Goal: Task Accomplishment & Management: Use online tool/utility

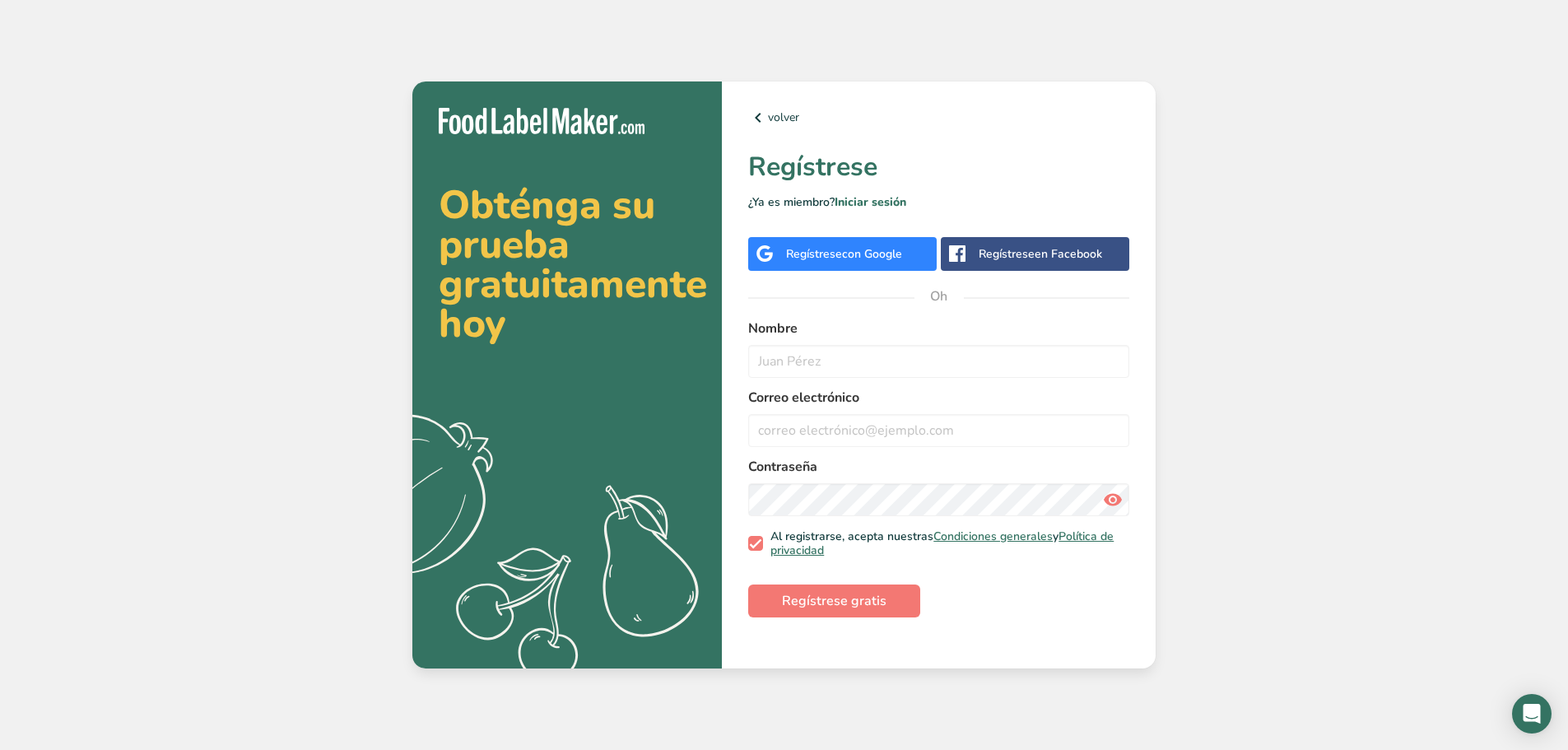
click at [853, 249] on font "con Google" at bounding box center [872, 254] width 60 height 15
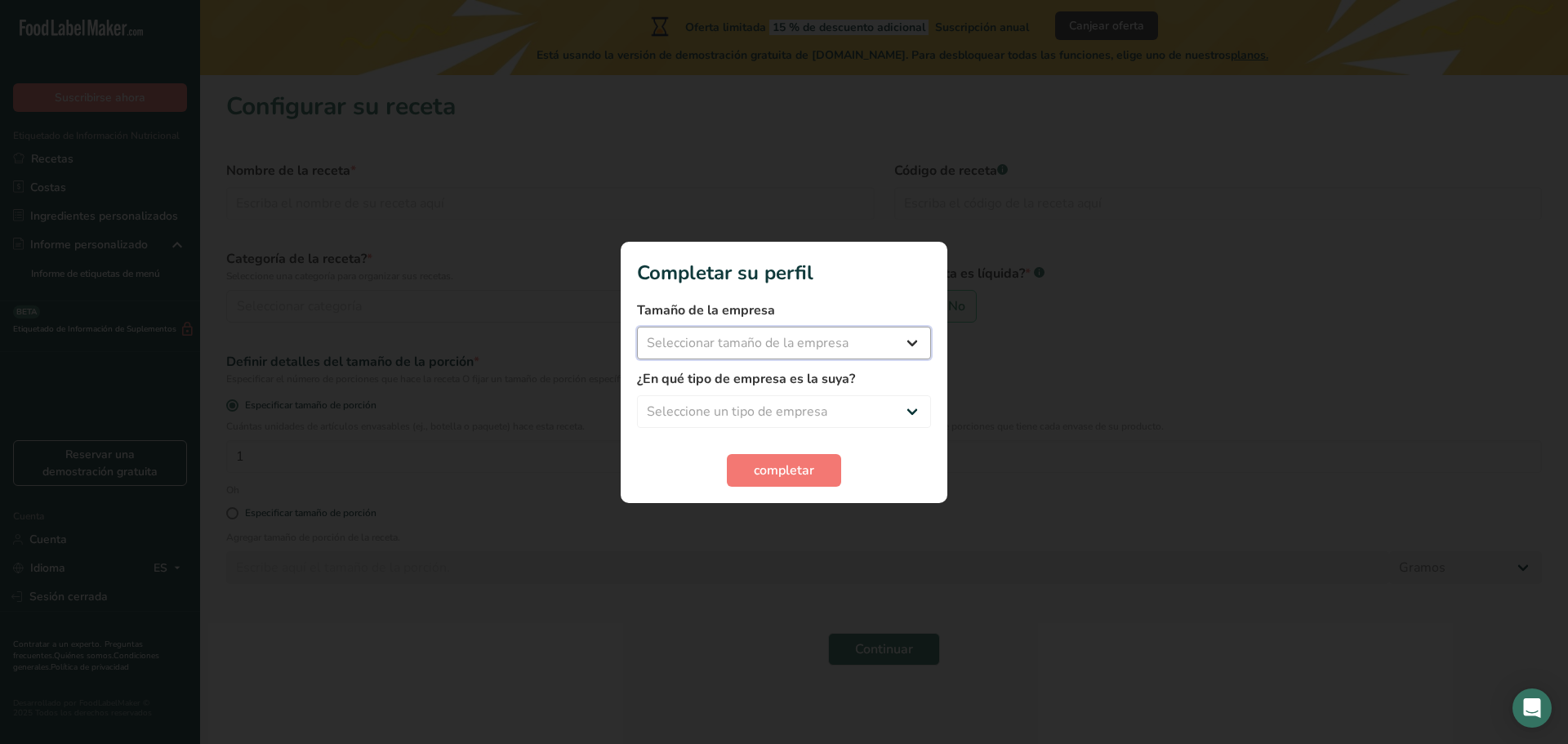
click at [907, 344] on select "Seleccionar tamaño de la empresa Menos de 10 empleados De 10 a 50 empleados De …" at bounding box center [784, 343] width 294 height 32
select select "3"
click at [637, 327] on select "Seleccionar tamaño de la empresa Menos de 10 empleados De 10 a 50 empleados De …" at bounding box center [784, 343] width 294 height 32
click at [756, 409] on select "Seleccione un tipo de empresa Fabricante de alimentos envasados Restaurante y c…" at bounding box center [784, 412] width 294 height 32
select select "1"
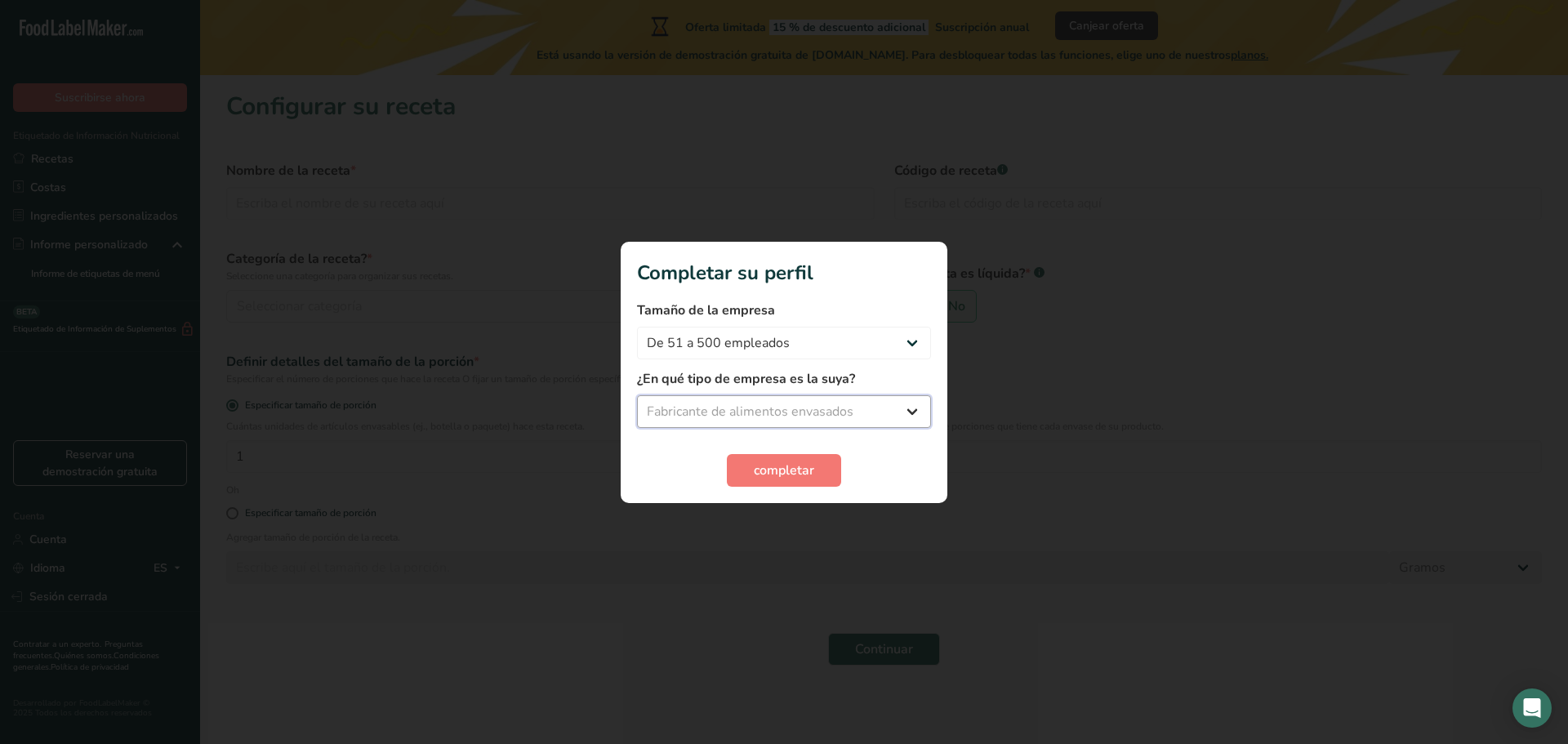
click at [637, 395] on select "Seleccione un tipo de empresa Fabricante de alimentos envasados Restaurante y c…" at bounding box center [784, 412] width 294 height 32
click at [802, 406] on select "Fabricante de alimentos envasados Restaurante y cafetería Panadería Empresa de …" at bounding box center [784, 412] width 294 height 32
click at [637, 395] on select "Fabricante de alimentos envasados Restaurante y cafetería Panadería Empresa de …" at bounding box center [784, 412] width 294 height 32
click at [790, 465] on font "completar" at bounding box center [784, 470] width 60 height 18
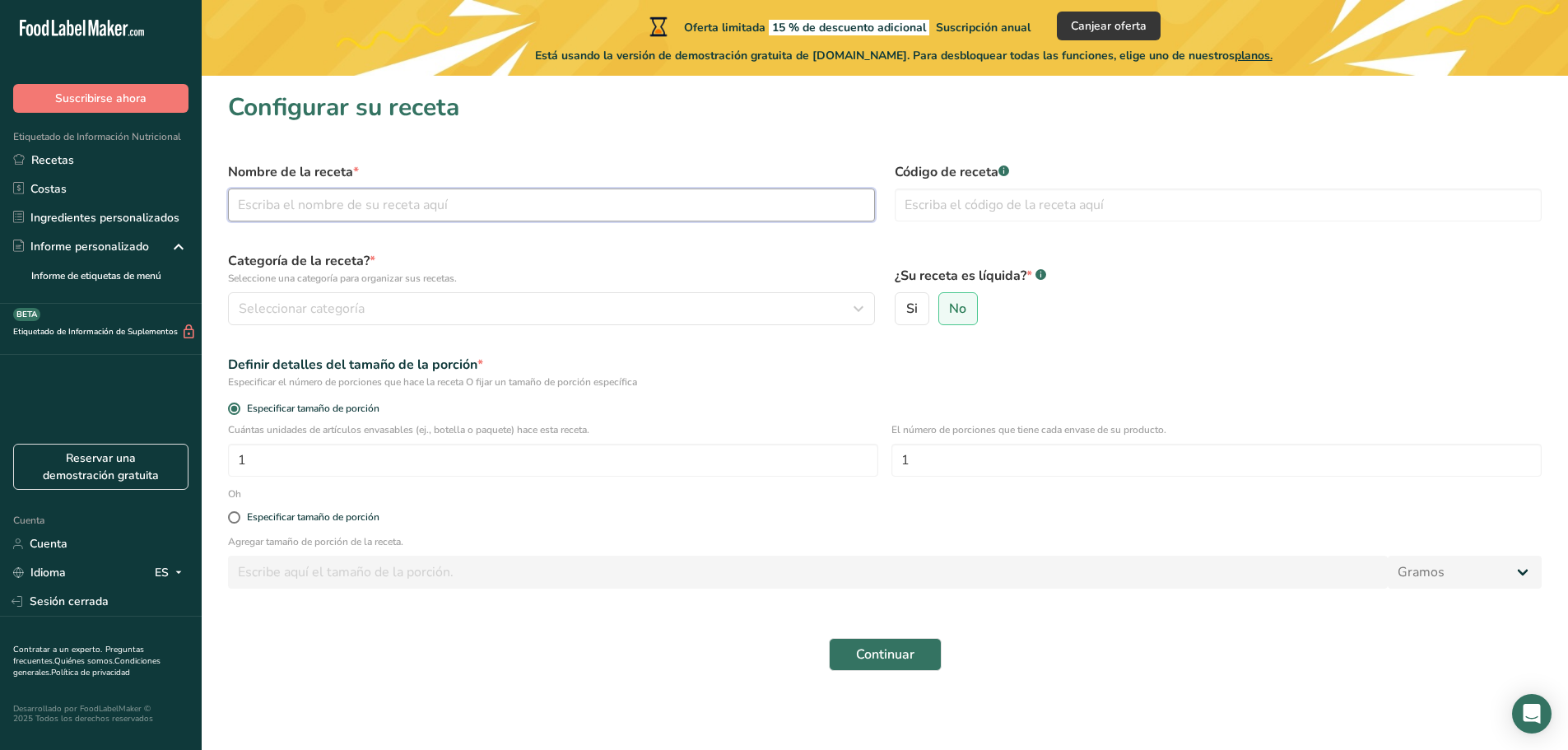
click at [436, 212] on input "text" at bounding box center [551, 205] width 647 height 33
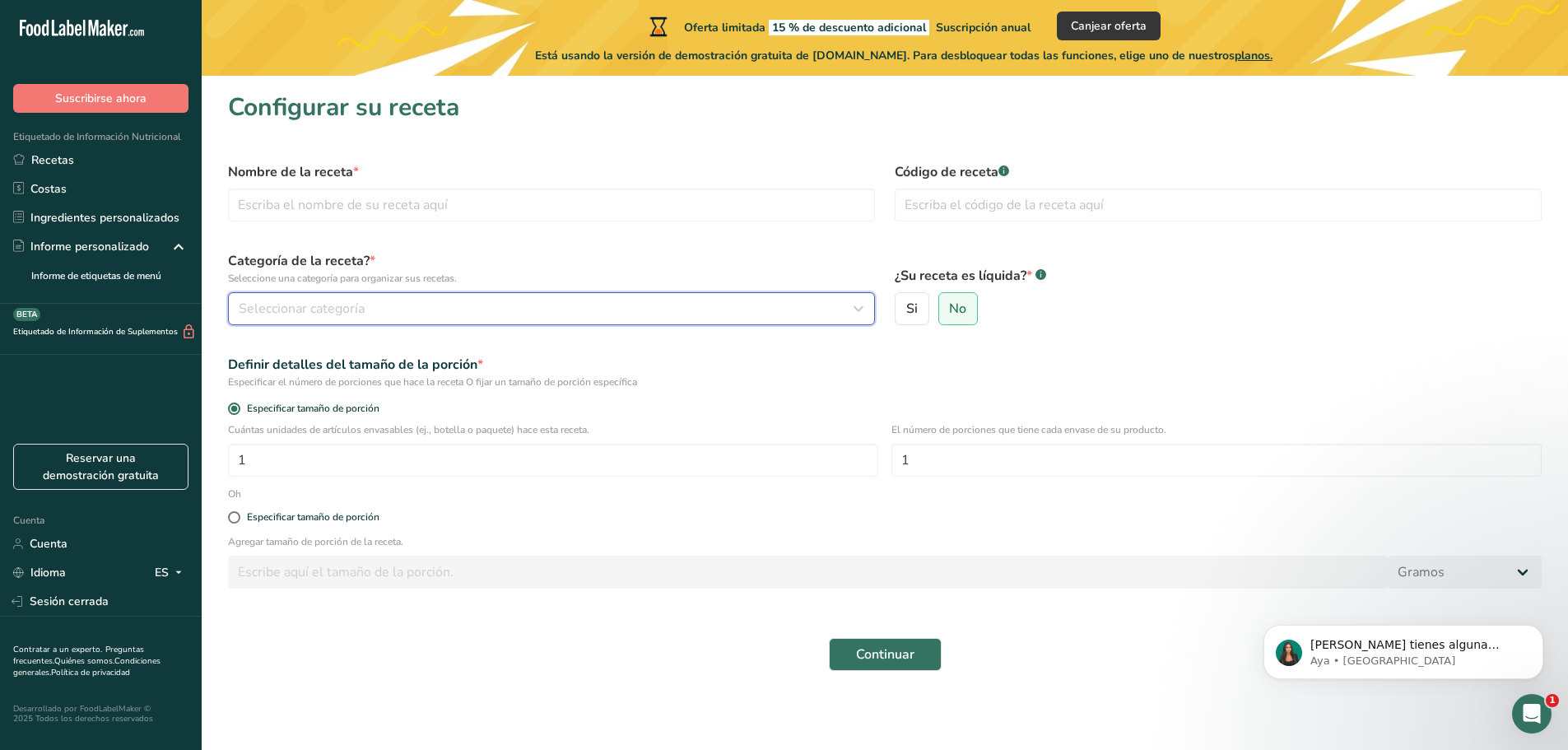
click at [868, 309] on icon "button" at bounding box center [859, 309] width 20 height 30
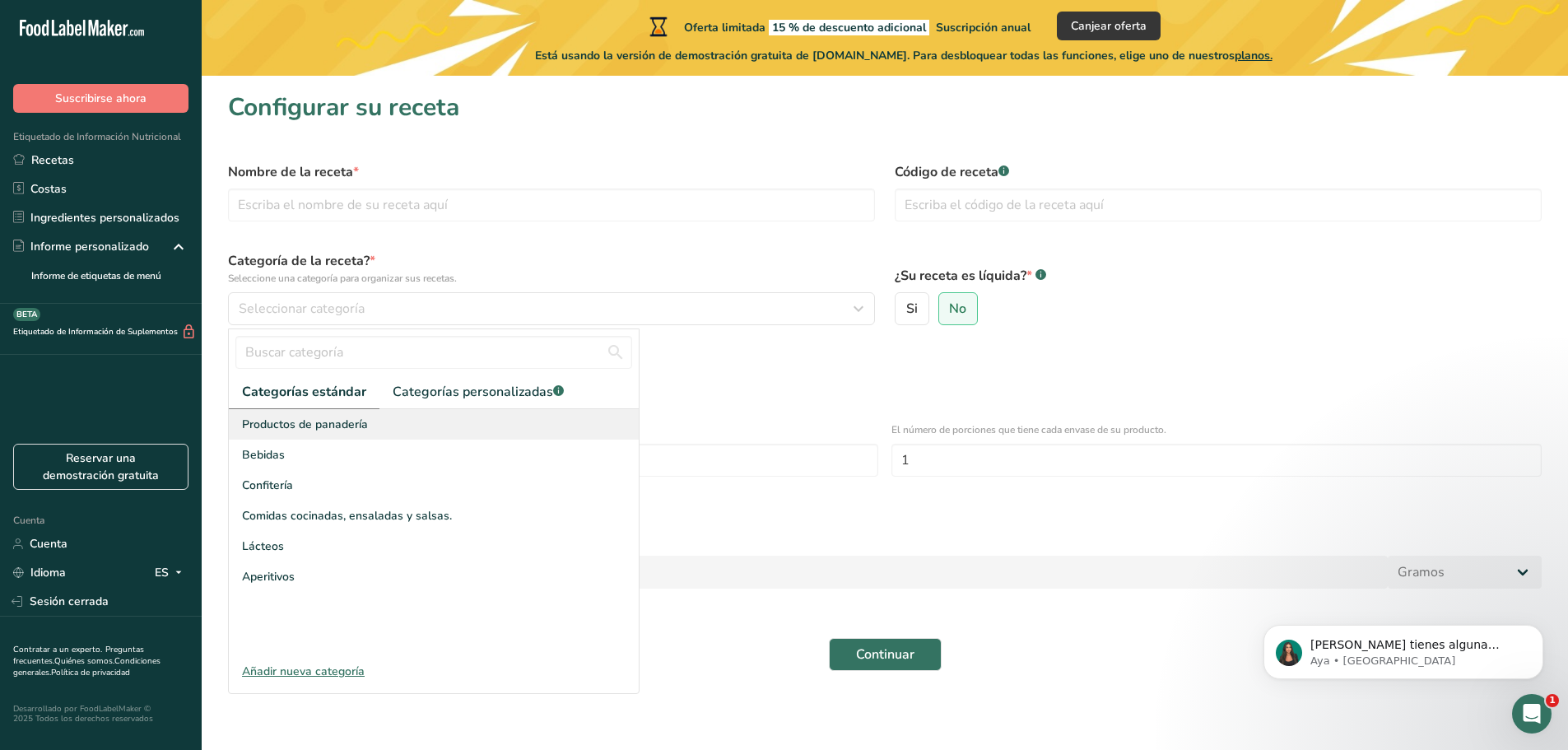
click at [350, 428] on font "Productos de panadería" at bounding box center [304, 424] width 126 height 15
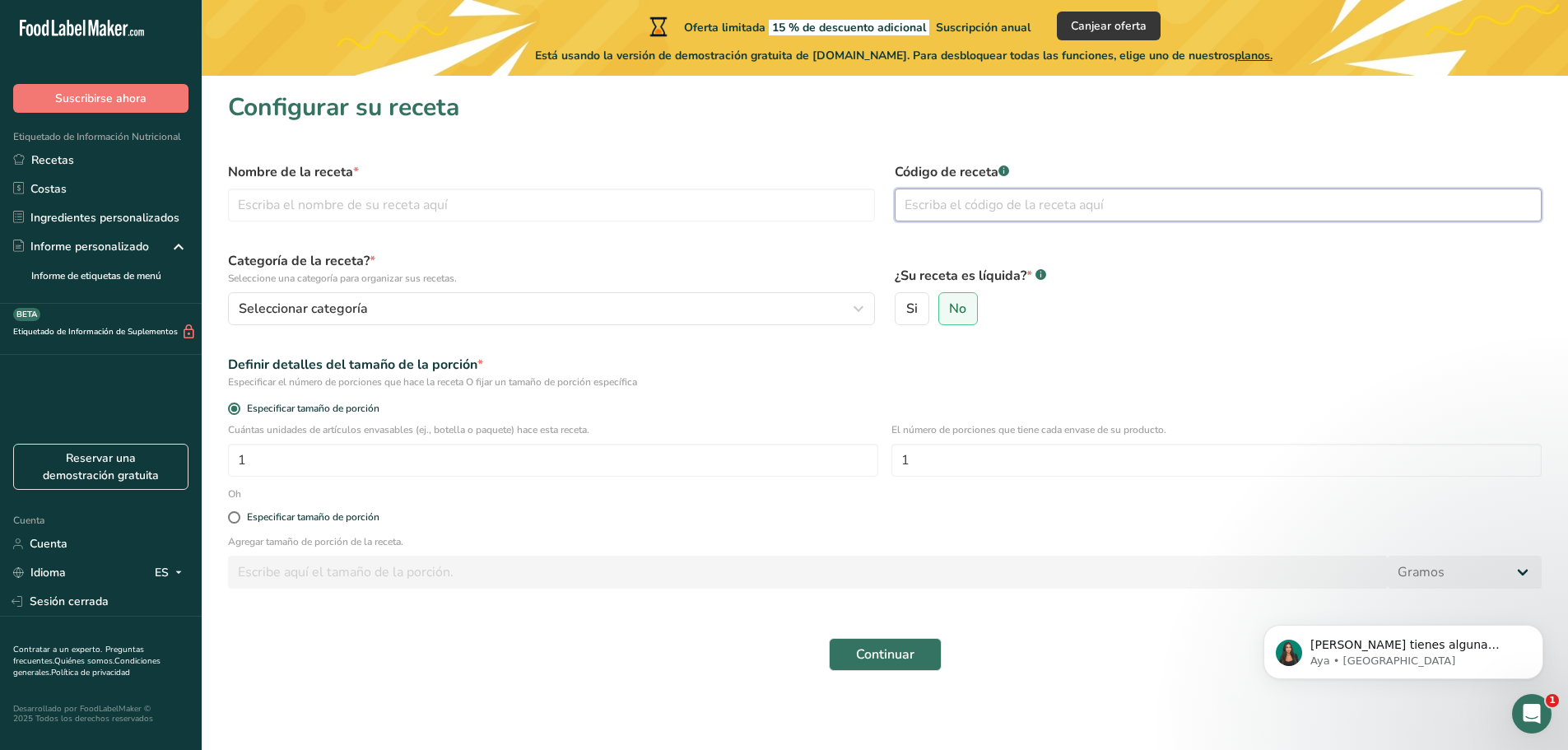
click at [996, 201] on input "text" at bounding box center [1218, 205] width 647 height 33
click at [560, 213] on input "text" at bounding box center [551, 205] width 647 height 33
drag, startPoint x: 272, startPoint y: 204, endPoint x: 417, endPoint y: 184, distance: 146.4
click at [417, 184] on div "Nombre de la receta * Flourlees chocolate Cake" at bounding box center [552, 192] width 667 height 79
click at [306, 207] on input "Flourlees chocolate Cake" at bounding box center [551, 205] width 647 height 33
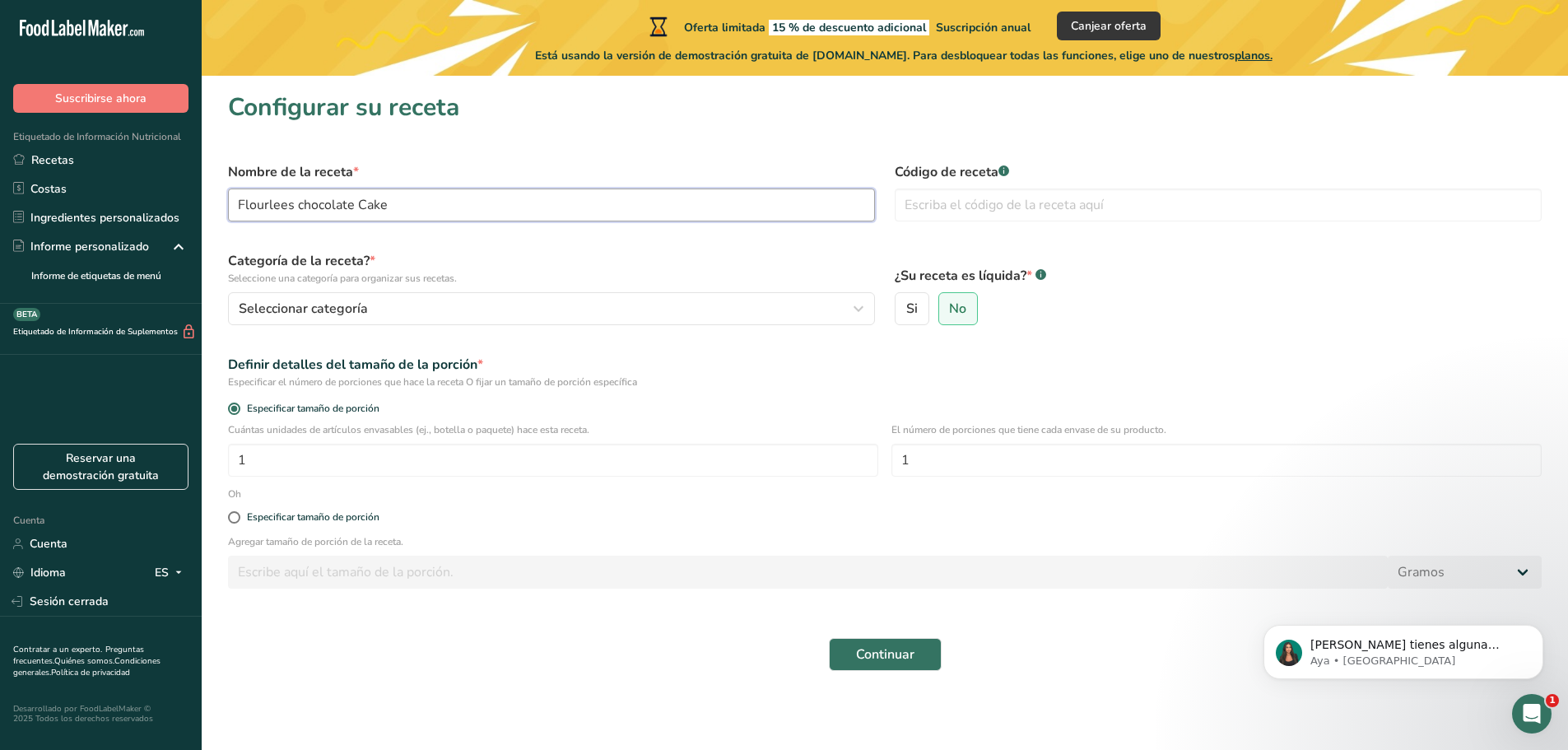
click at [305, 207] on input "Flourlees chocolate Cake" at bounding box center [551, 205] width 647 height 33
type input "Flourlees Chocolate Cake"
click at [869, 646] on font "Continuar" at bounding box center [885, 654] width 58 height 18
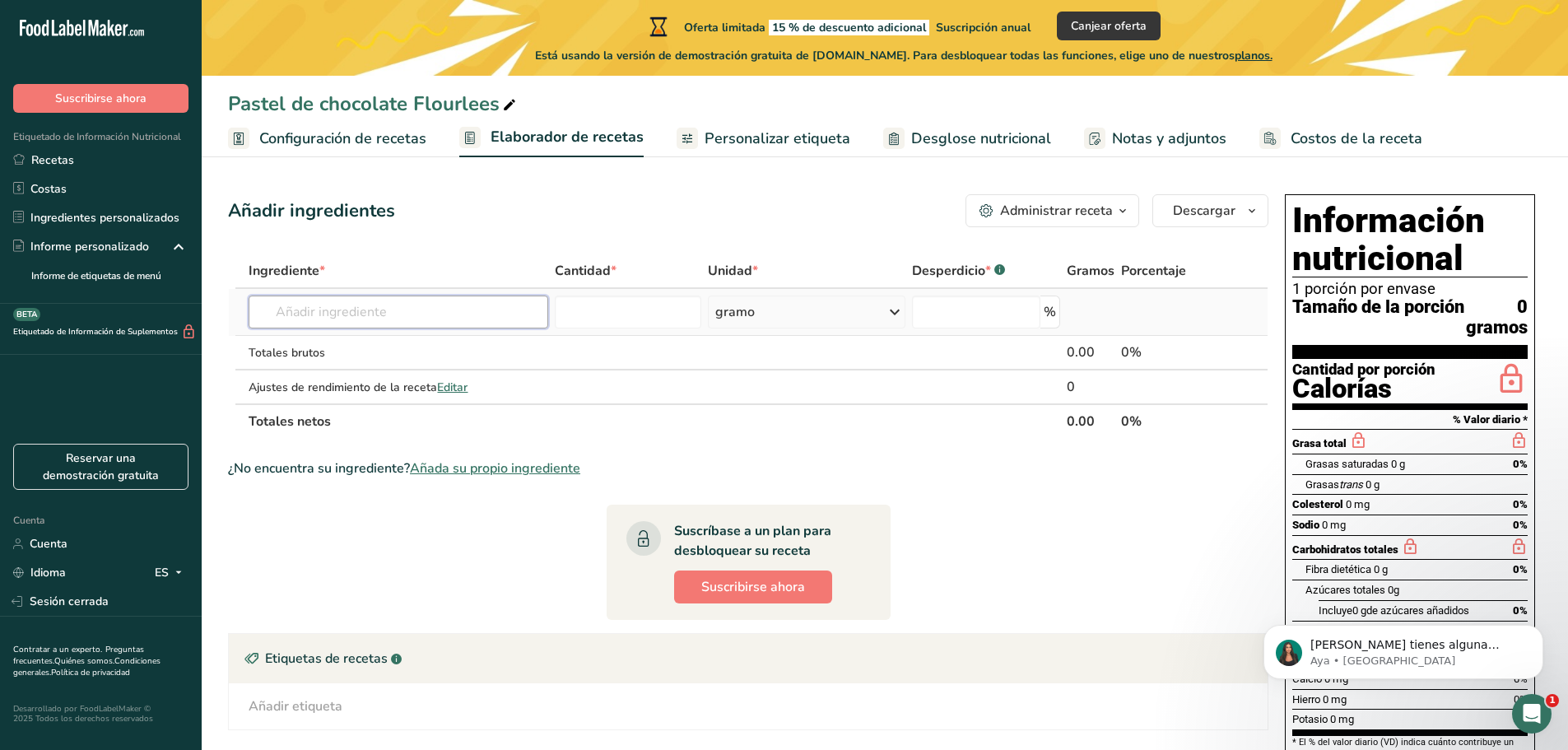
click at [318, 304] on input "text" at bounding box center [398, 312] width 299 height 33
click at [996, 303] on input "number" at bounding box center [976, 312] width 128 height 33
click at [420, 319] on input "text" at bounding box center [398, 312] width 299 height 33
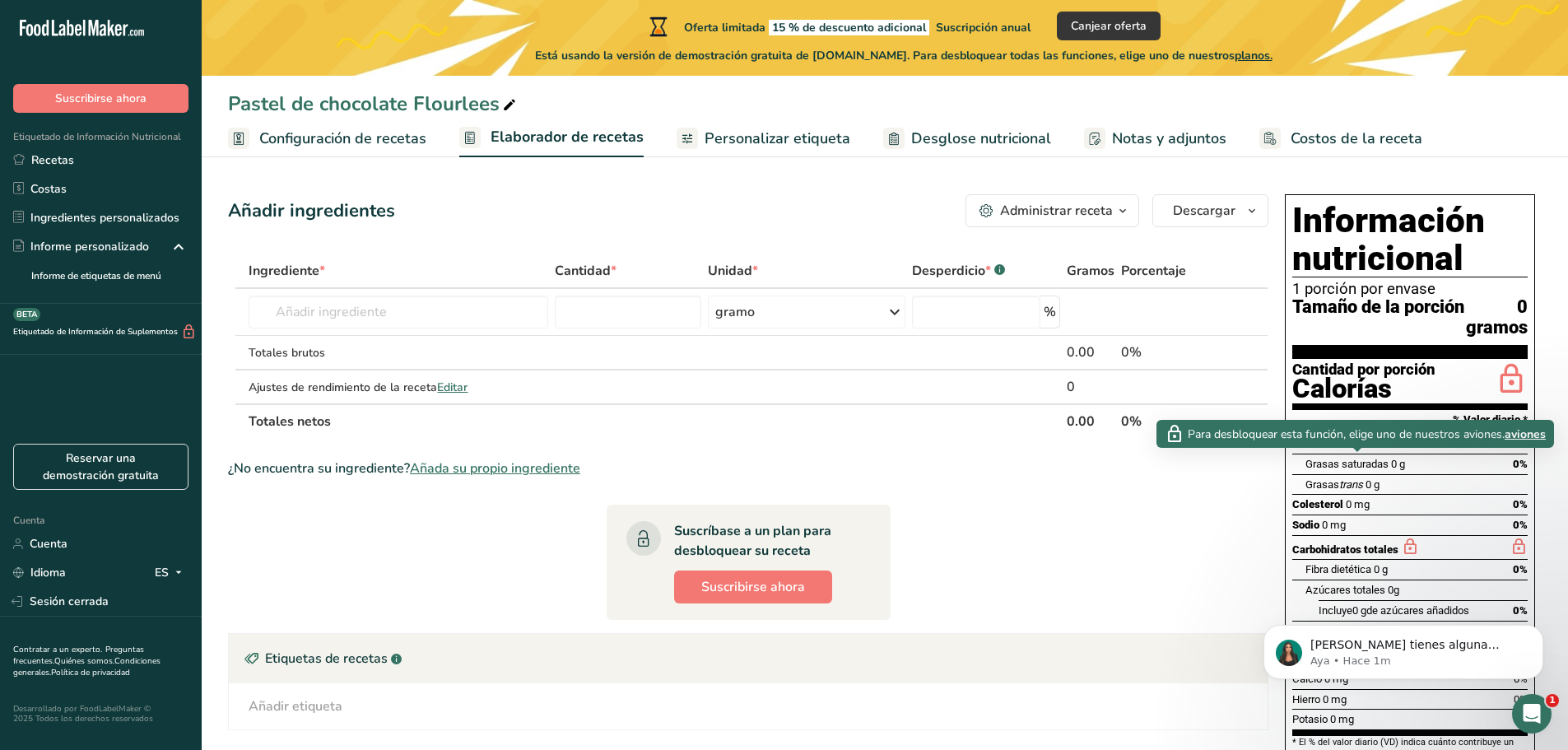
click at [1354, 452] on icon at bounding box center [1358, 441] width 18 height 21
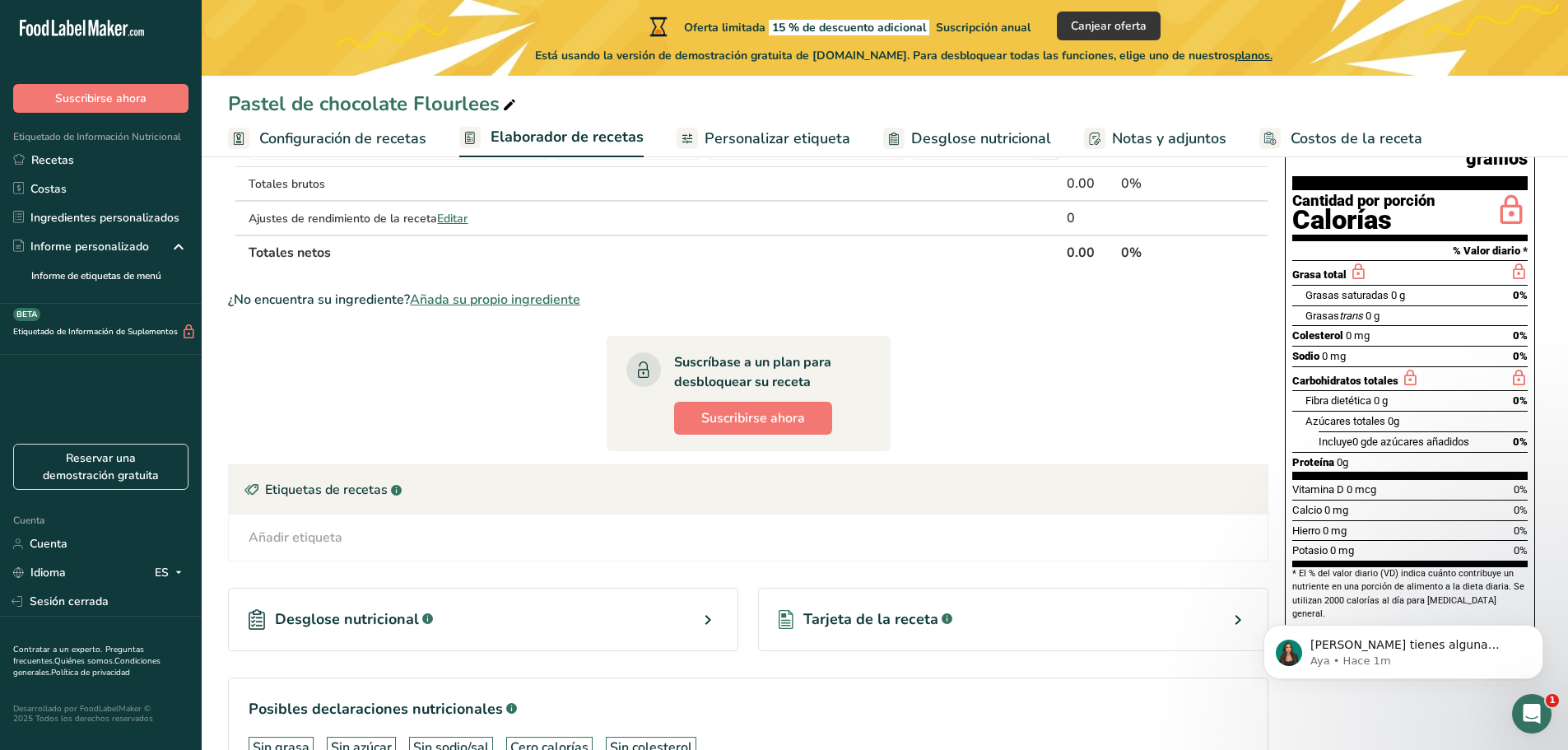
scroll to position [284, 0]
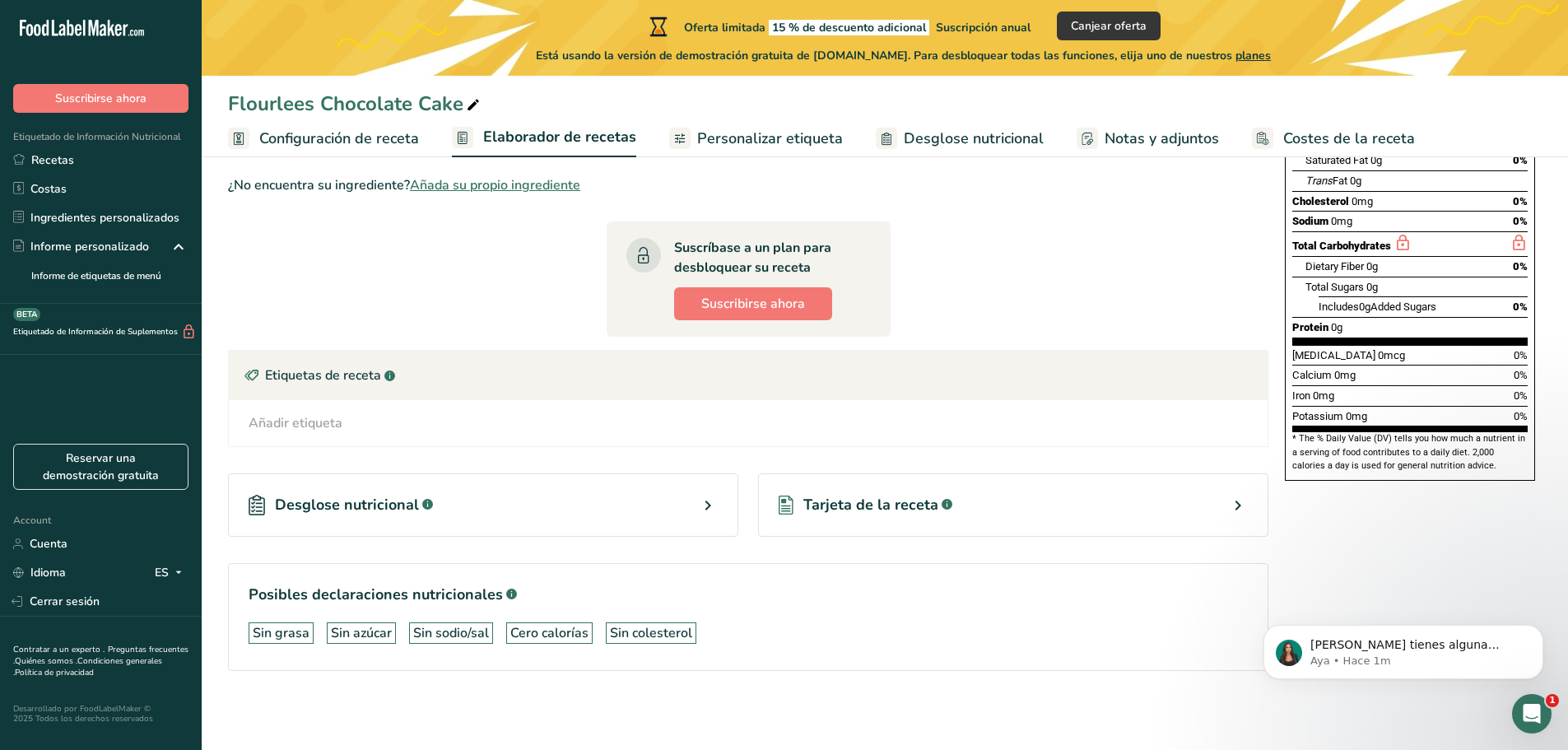
click at [507, 521] on div "Desglose nutricional .a-a{fill:#347362;}.b-a{fill:#fff;}" at bounding box center [483, 505] width 511 height 63
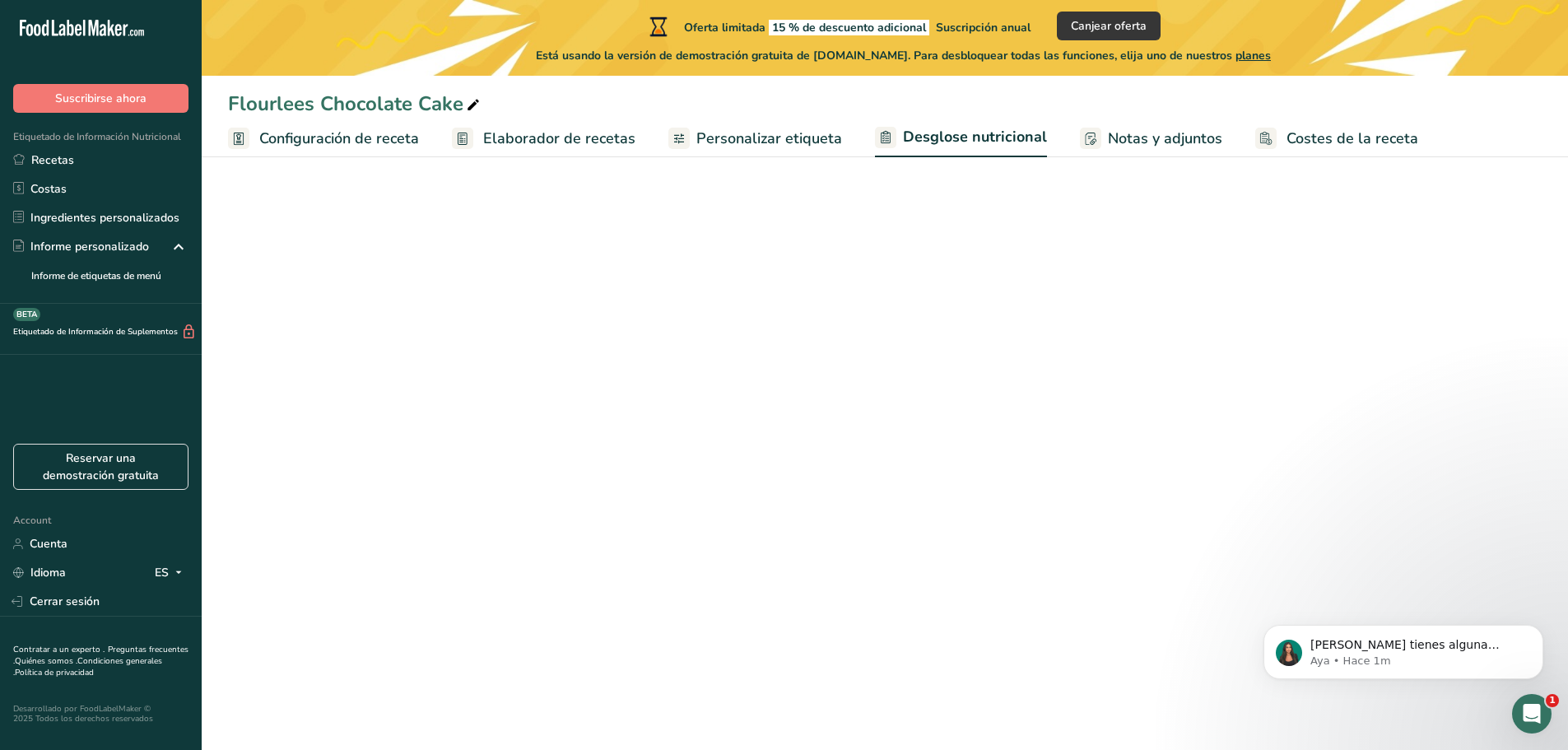
select select "Calories"
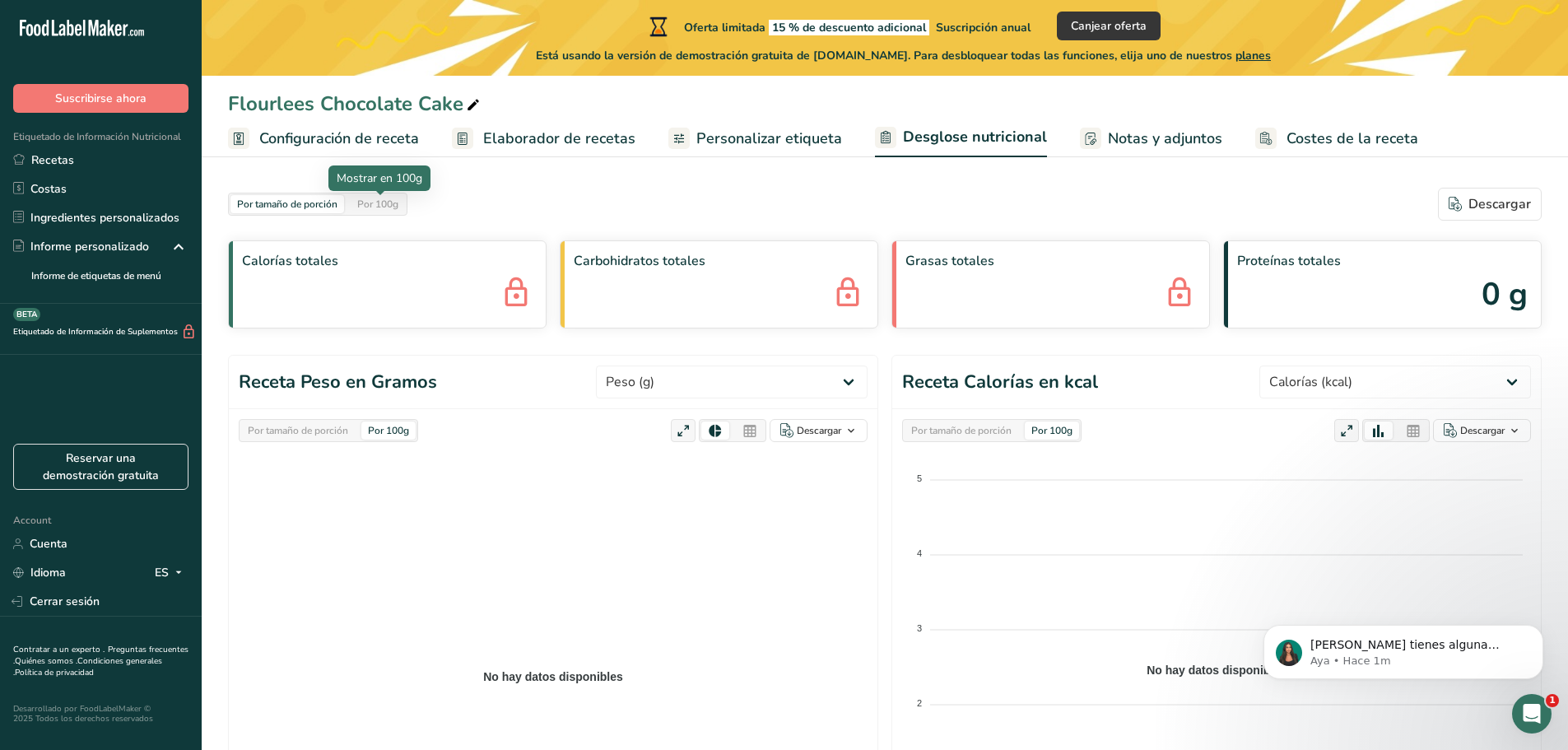
click at [368, 200] on div "Por 100g" at bounding box center [377, 204] width 54 height 18
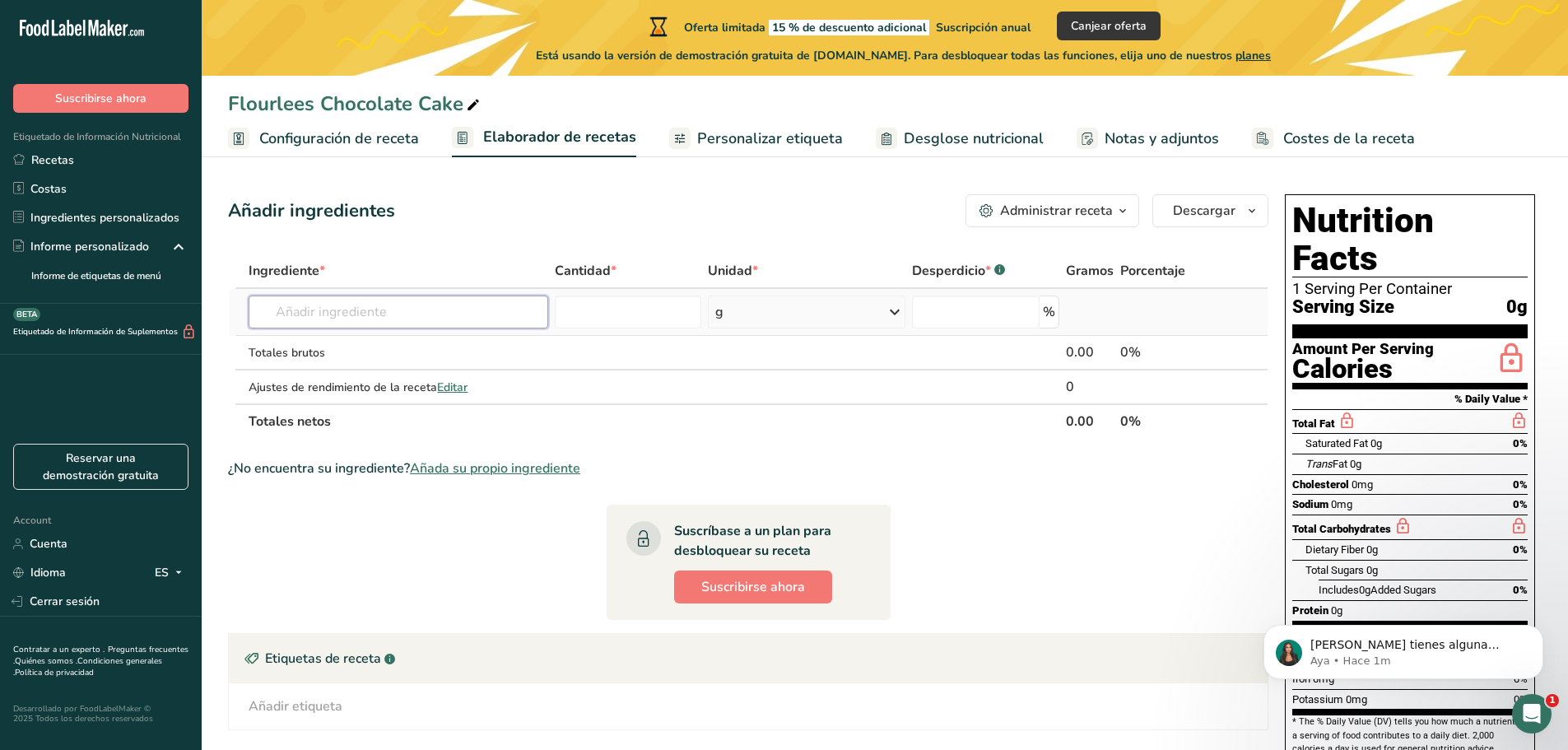
click at [324, 298] on input "text" at bounding box center [398, 312] width 299 height 33
click at [1368, 357] on div "Calories" at bounding box center [1362, 369] width 141 height 24
drag, startPoint x: 1580, startPoint y: 590, endPoint x: 1580, endPoint y: 23, distance: 567.0
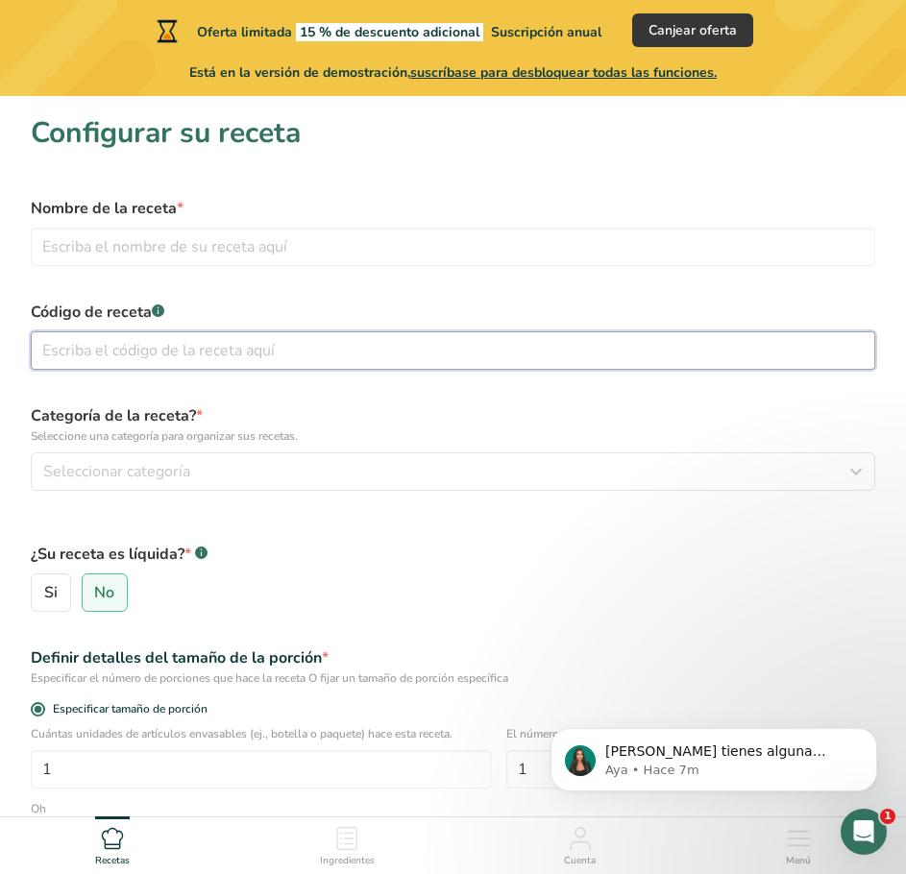
click at [135, 349] on input "text" at bounding box center [453, 350] width 845 height 38
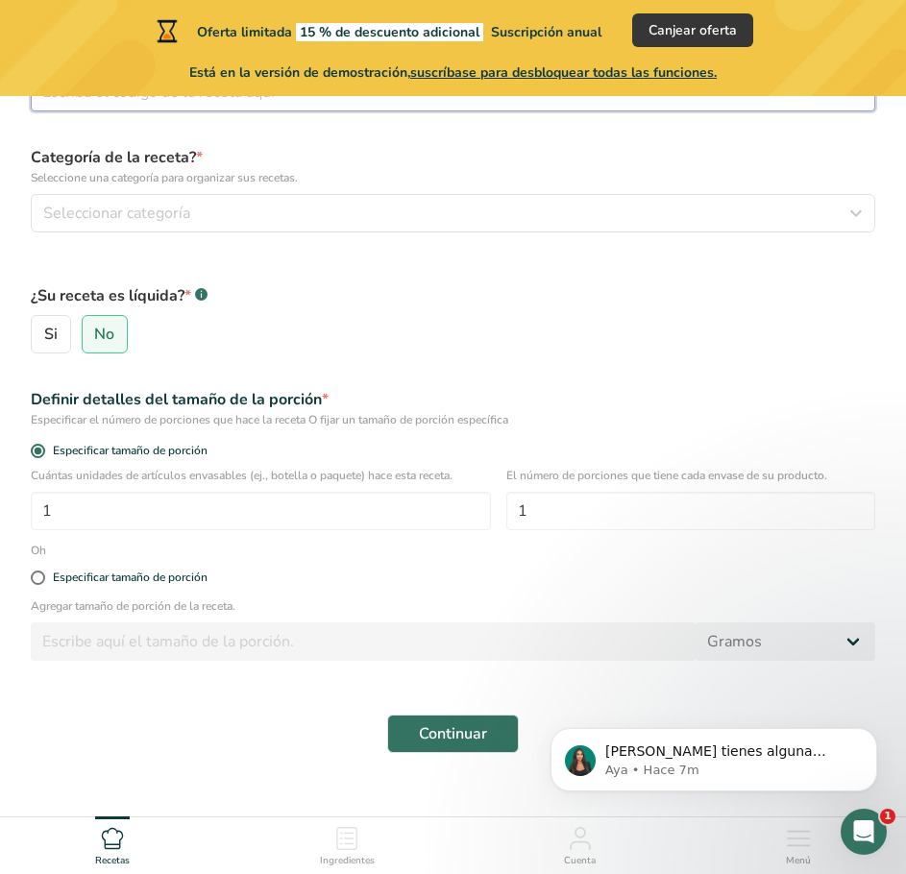
scroll to position [287, 0]
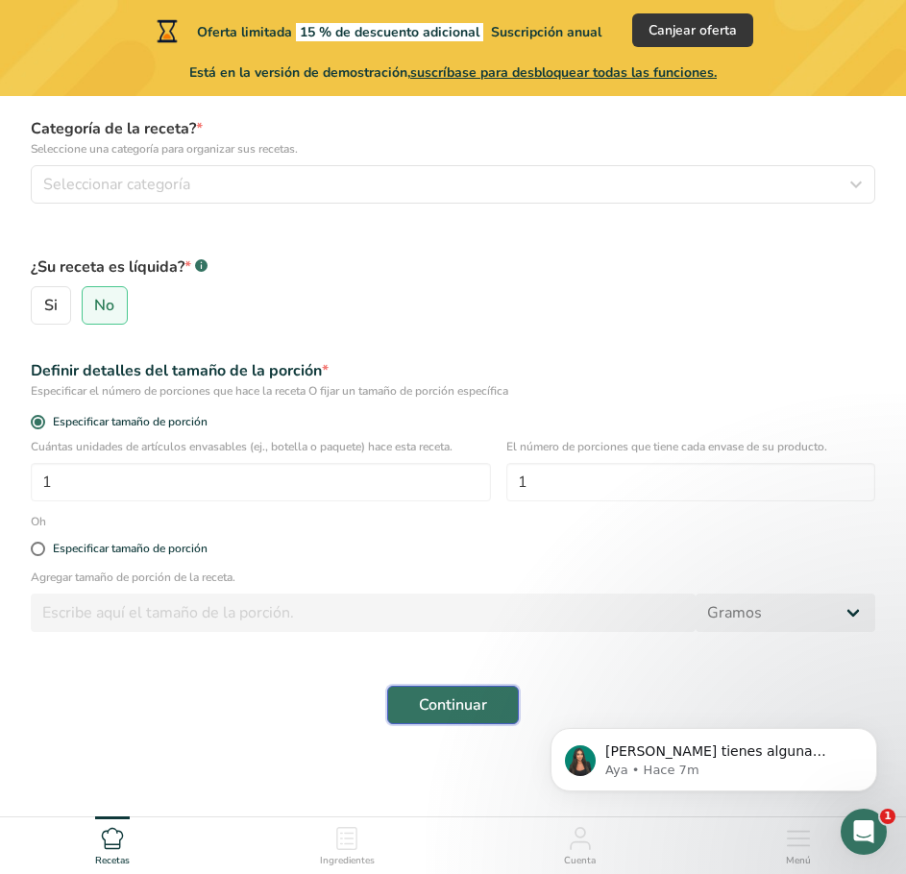
click at [447, 705] on font "Continuar" at bounding box center [453, 705] width 68 height 21
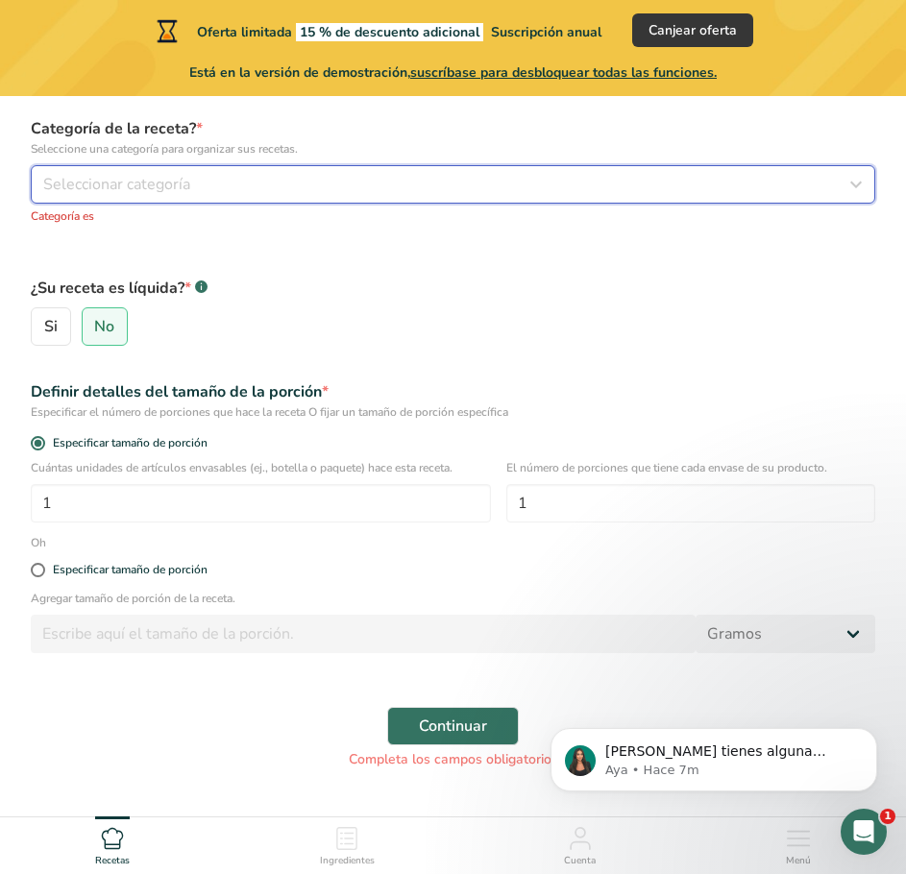
click at [90, 177] on font "Seleccionar categoría" at bounding box center [116, 184] width 147 height 21
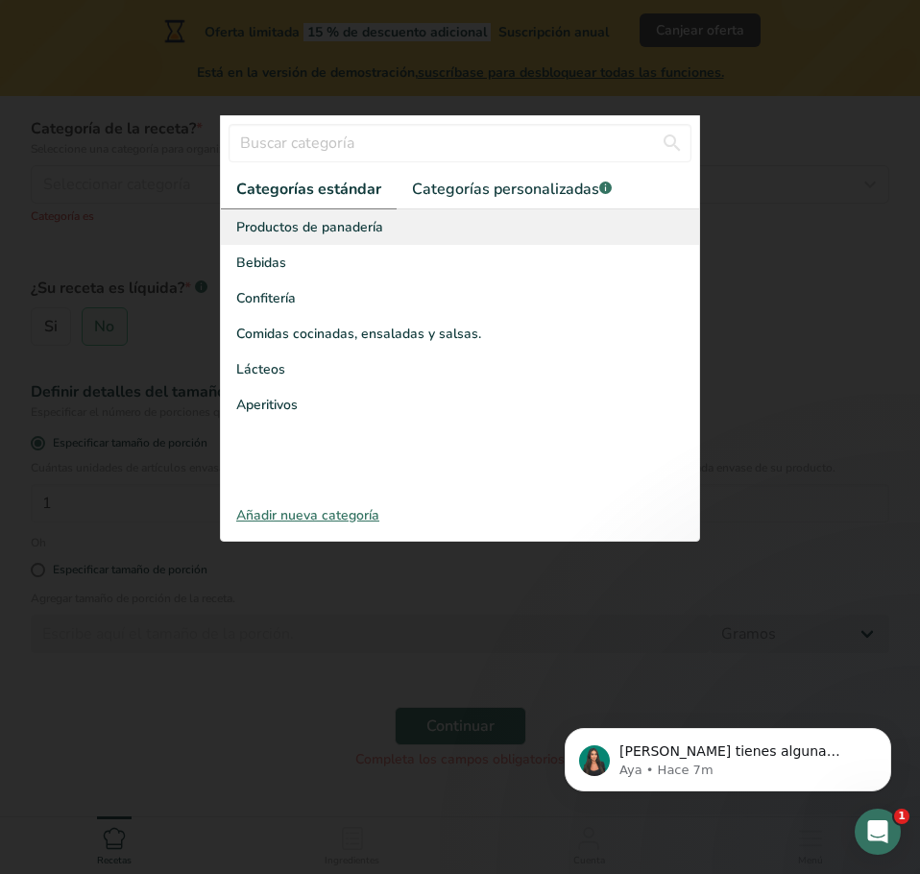
click at [355, 217] on span "Productos de panadería" at bounding box center [309, 227] width 147 height 20
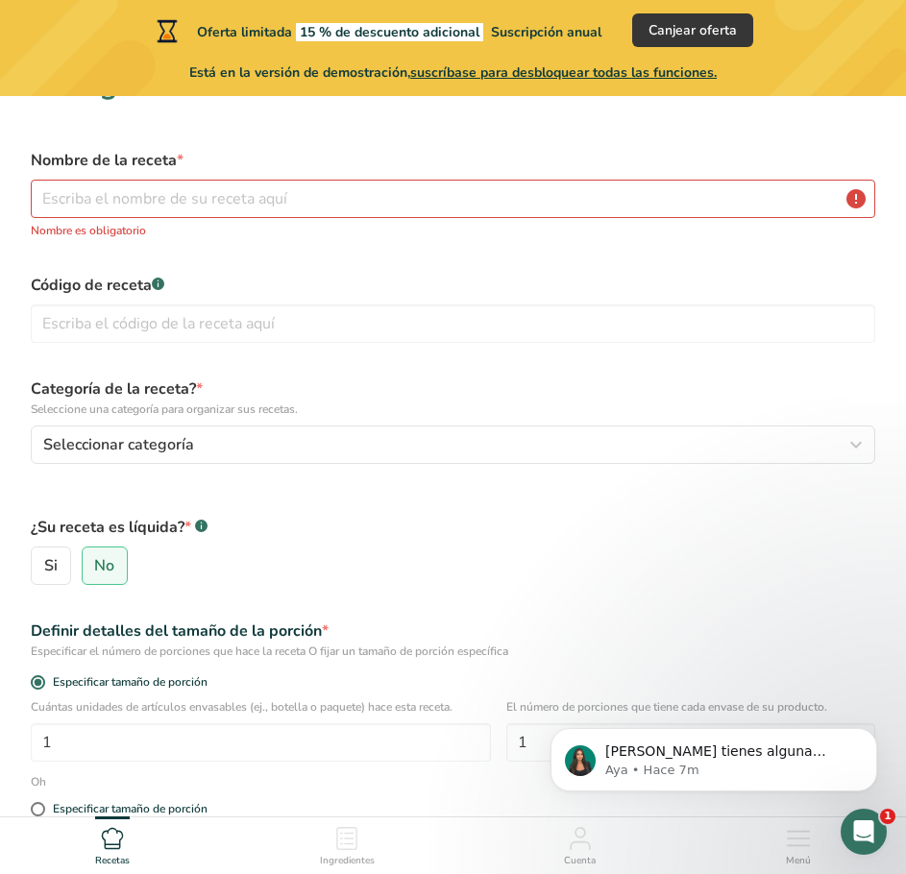
scroll to position [0, 0]
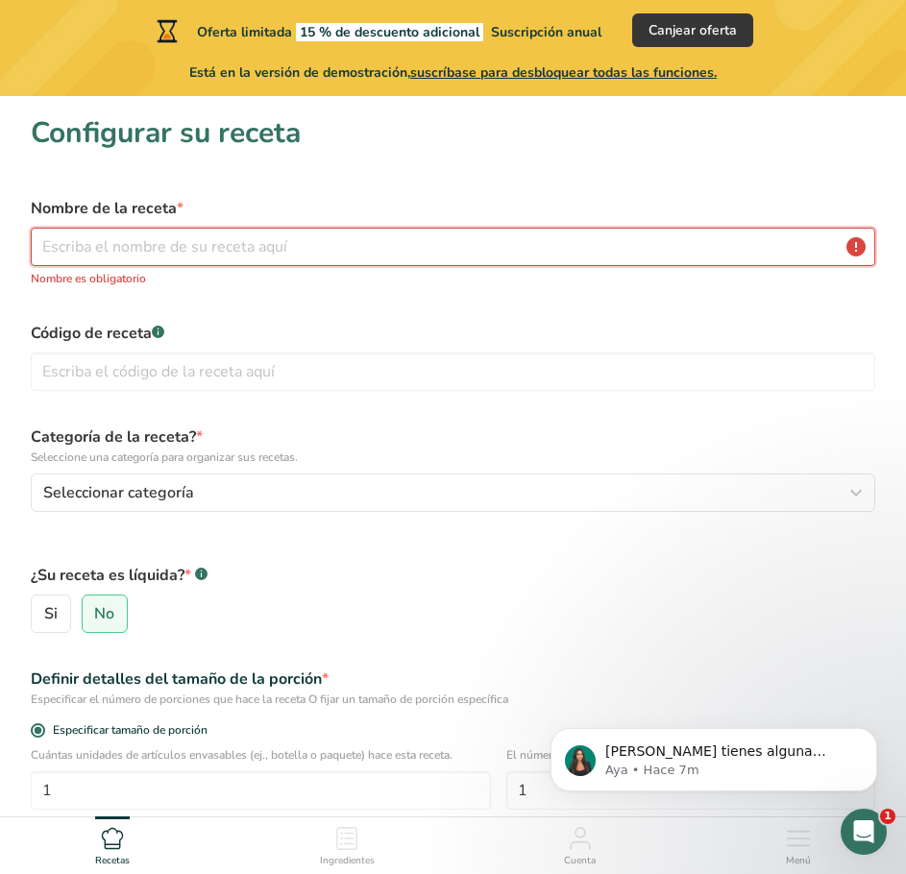
click at [48, 263] on input "text" at bounding box center [453, 247] width 845 height 38
type input "Flourlees Chocolate Cake"
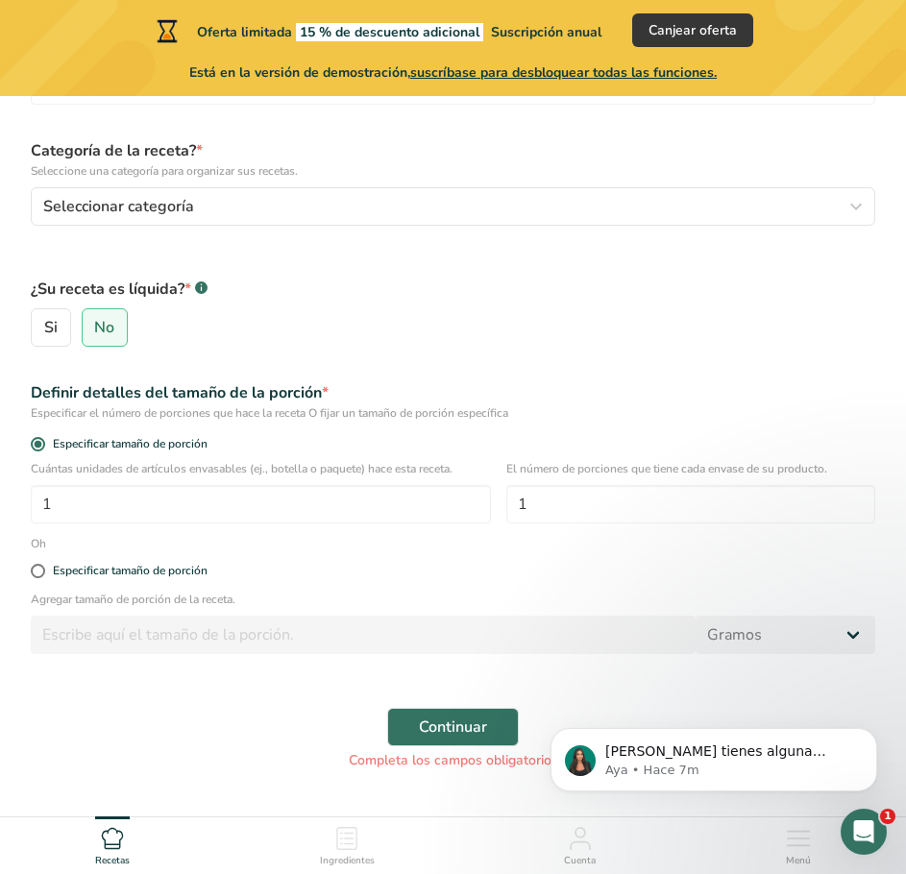
scroll to position [311, 0]
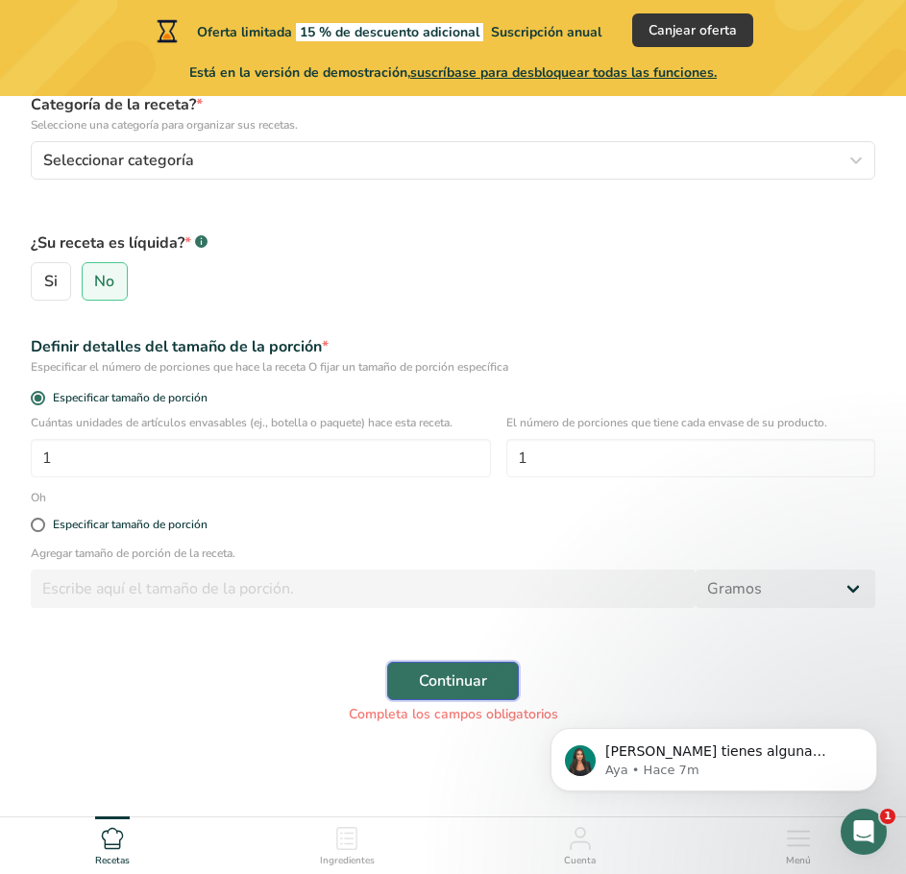
click at [456, 666] on button "Continuar" at bounding box center [453, 681] width 132 height 38
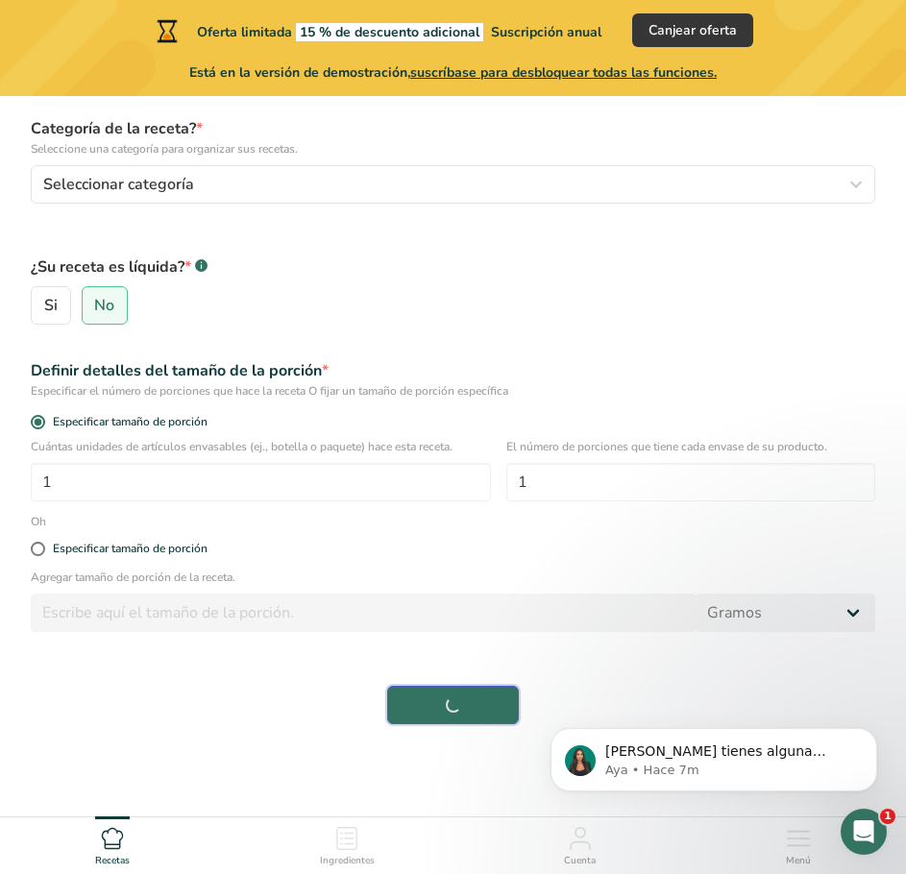
scroll to position [287, 0]
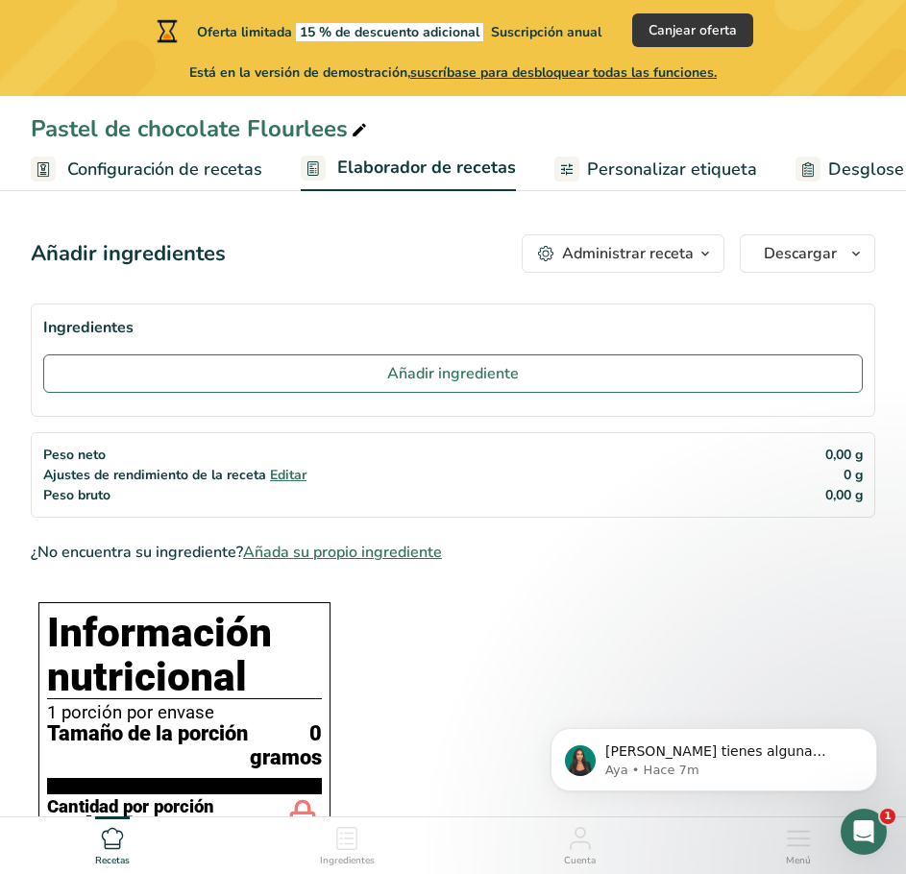
click at [286, 478] on font "Editar" at bounding box center [288, 475] width 37 height 18
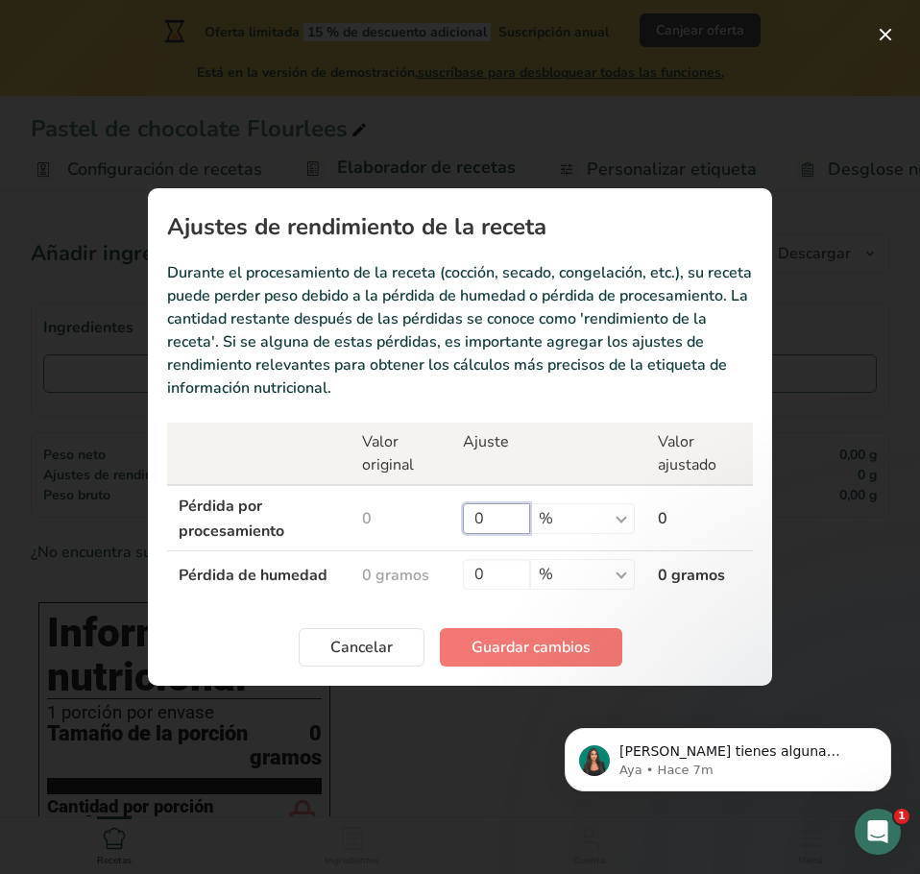
click at [511, 517] on input "0" at bounding box center [496, 518] width 67 height 31
click at [367, 647] on font "Cancelar" at bounding box center [362, 647] width 62 height 21
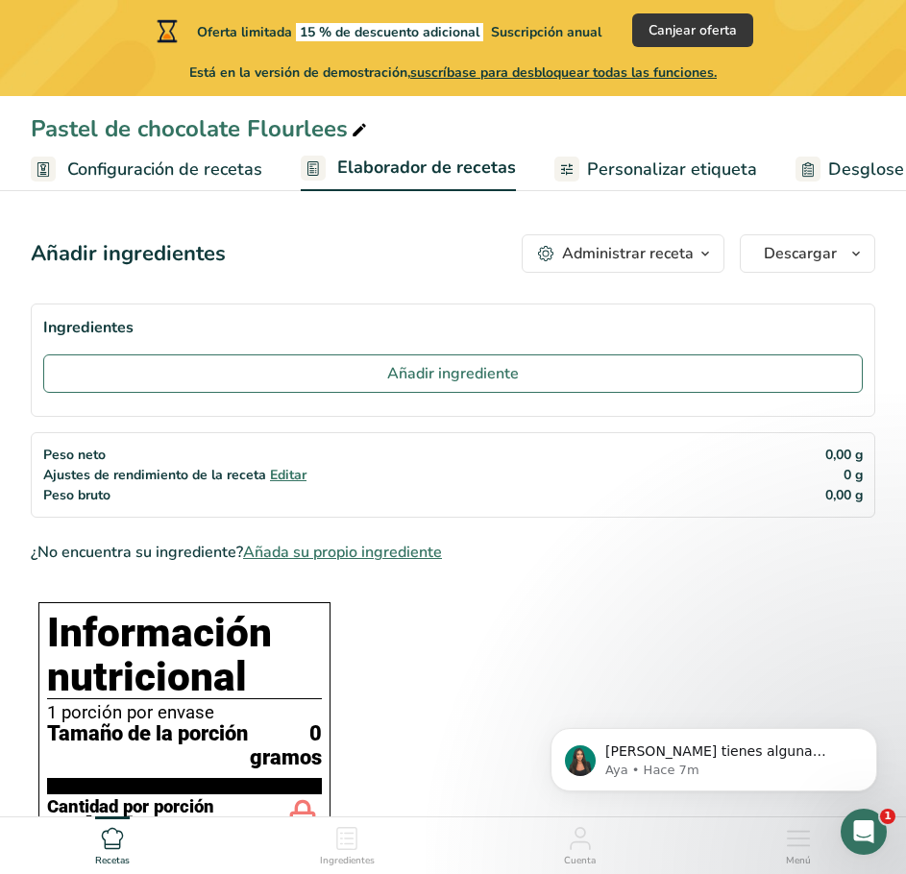
click at [65, 494] on font "Peso bruto" at bounding box center [76, 495] width 67 height 18
click at [98, 456] on font "Peso neto" at bounding box center [74, 455] width 62 height 18
drag, startPoint x: 903, startPoint y: 220, endPoint x: 877, endPoint y: 337, distance: 120.1
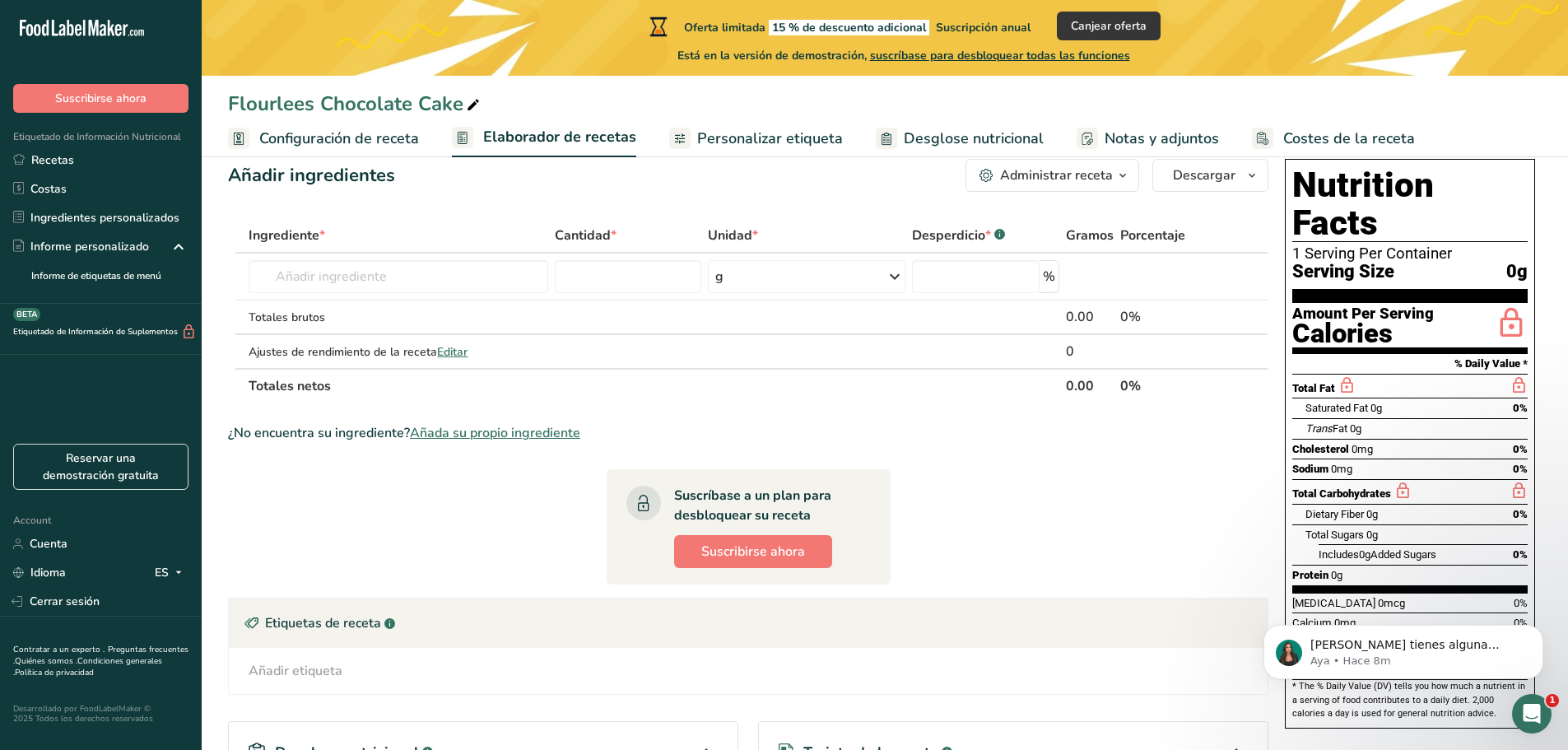
scroll to position [32, 0]
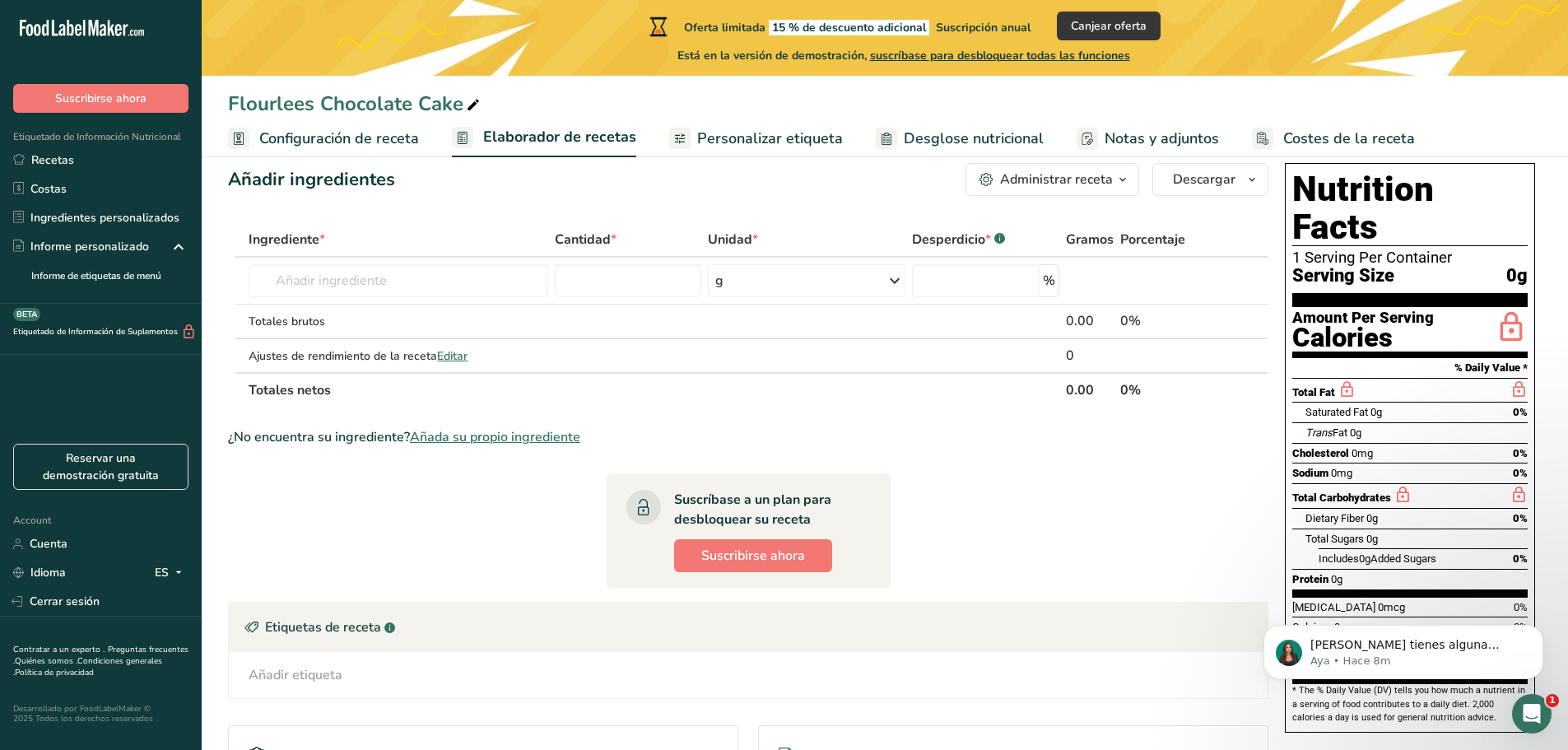
click at [775, 709] on icon "Abrir Intercom Messenger" at bounding box center [1533, 715] width 27 height 27
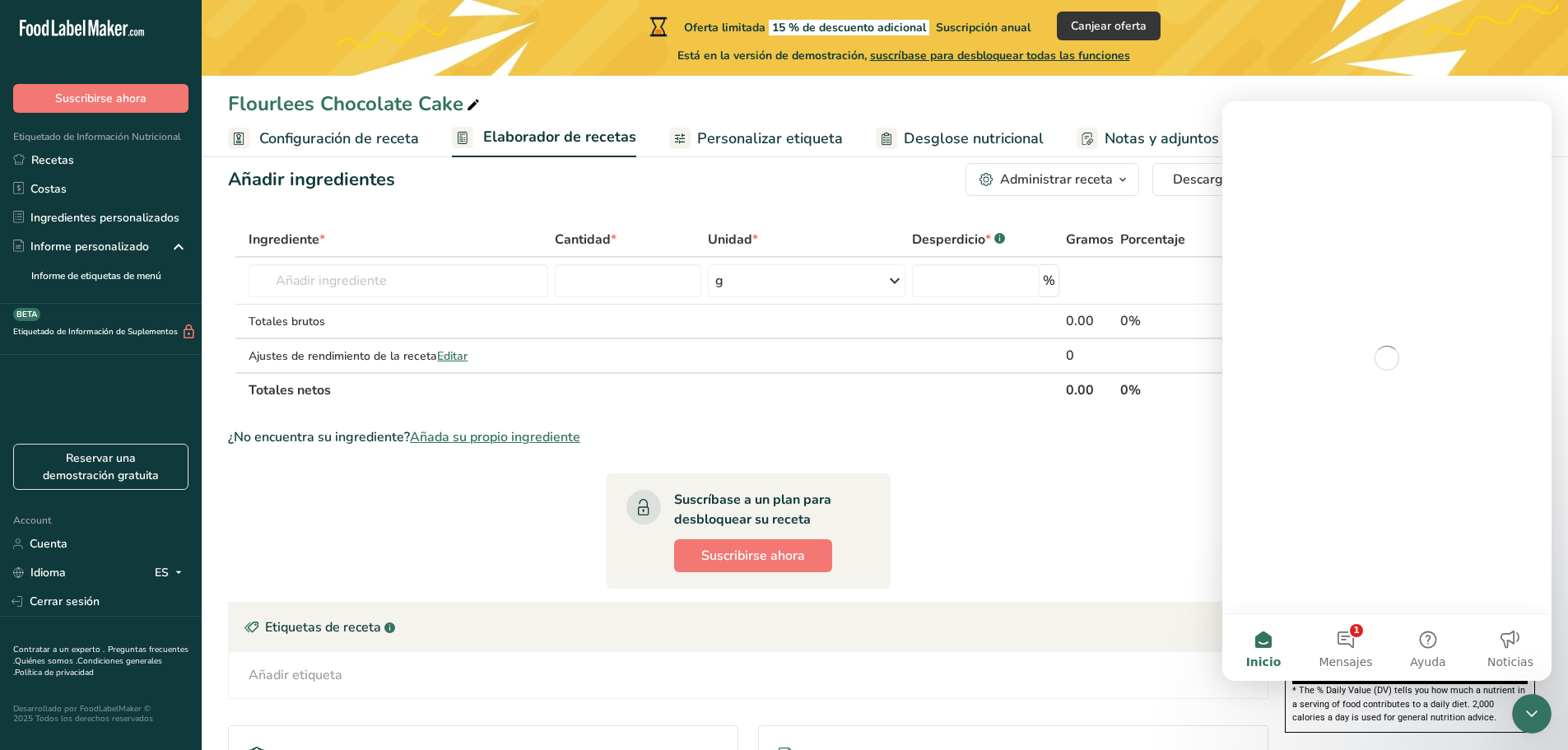
scroll to position [0, 0]
click at [775, 709] on icon "Cerrar Intercom Messenger" at bounding box center [1531, 713] width 20 height 20
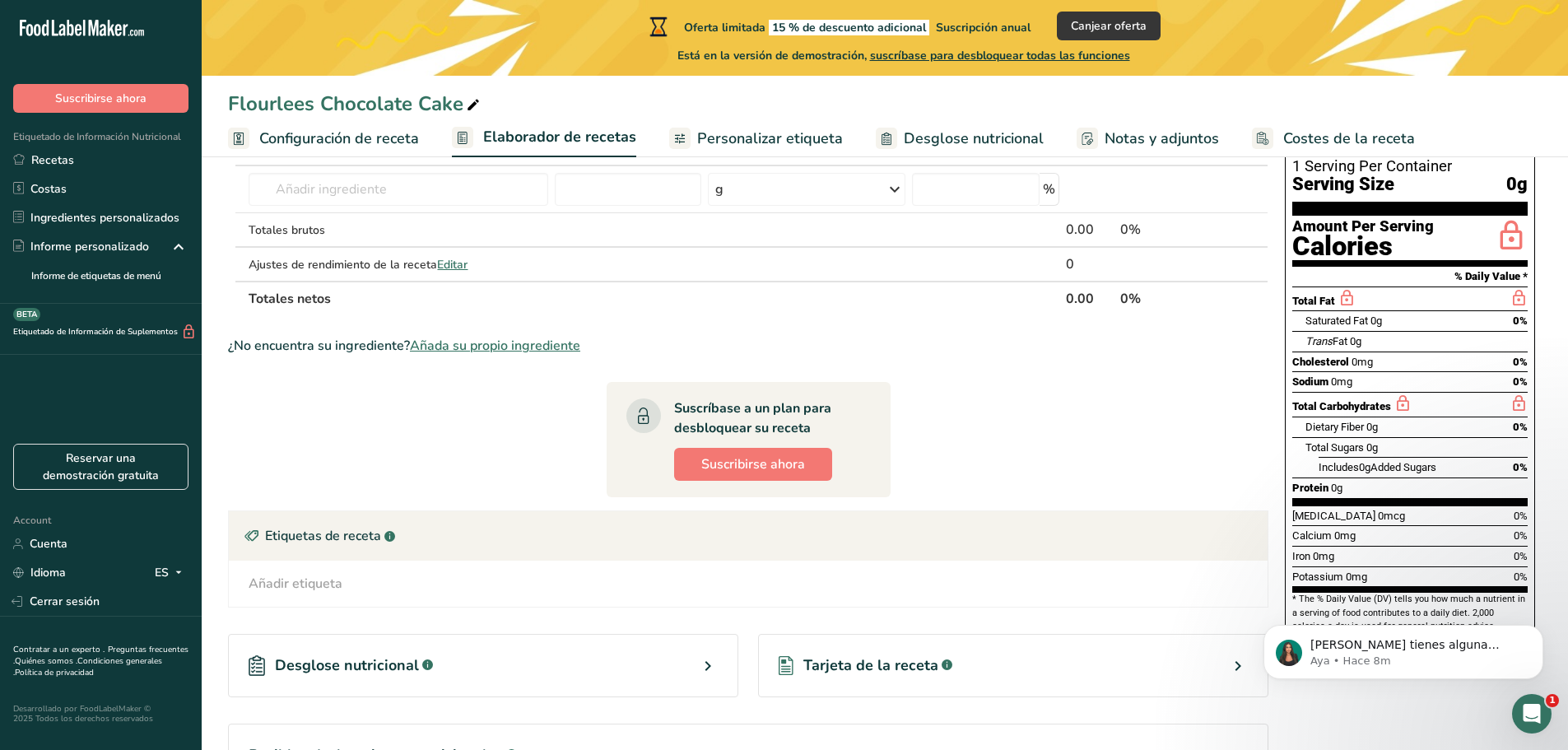
scroll to position [123, 0]
click at [775, 662] on p "Aya • Hace 8m" at bounding box center [1417, 661] width 212 height 15
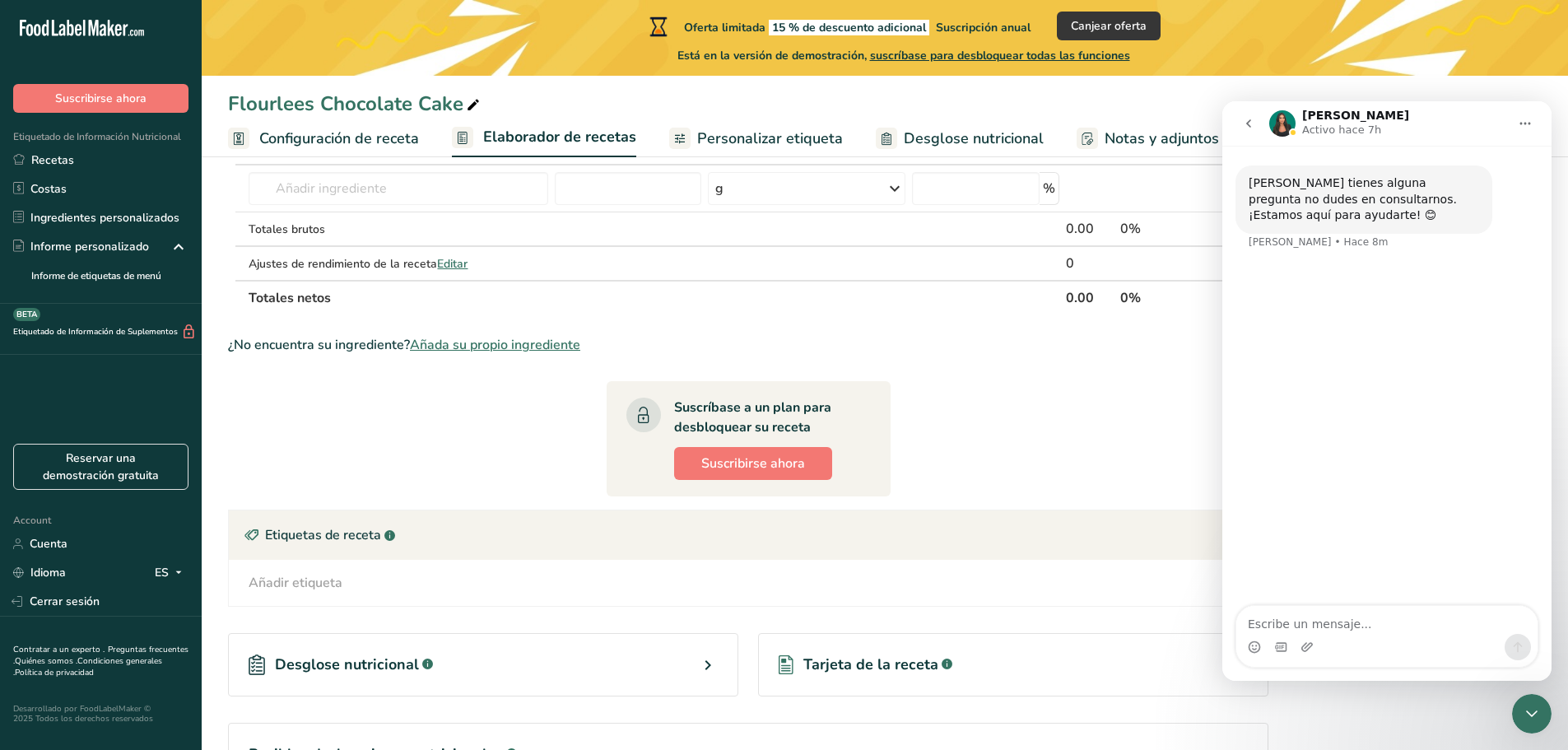
click at [775, 117] on button "Inicio" at bounding box center [1525, 123] width 32 height 32
click at [775, 116] on button "Inicio" at bounding box center [1525, 123] width 32 height 32
click at [775, 711] on icon "Cerrar Intercom Messenger" at bounding box center [1531, 713] width 20 height 20
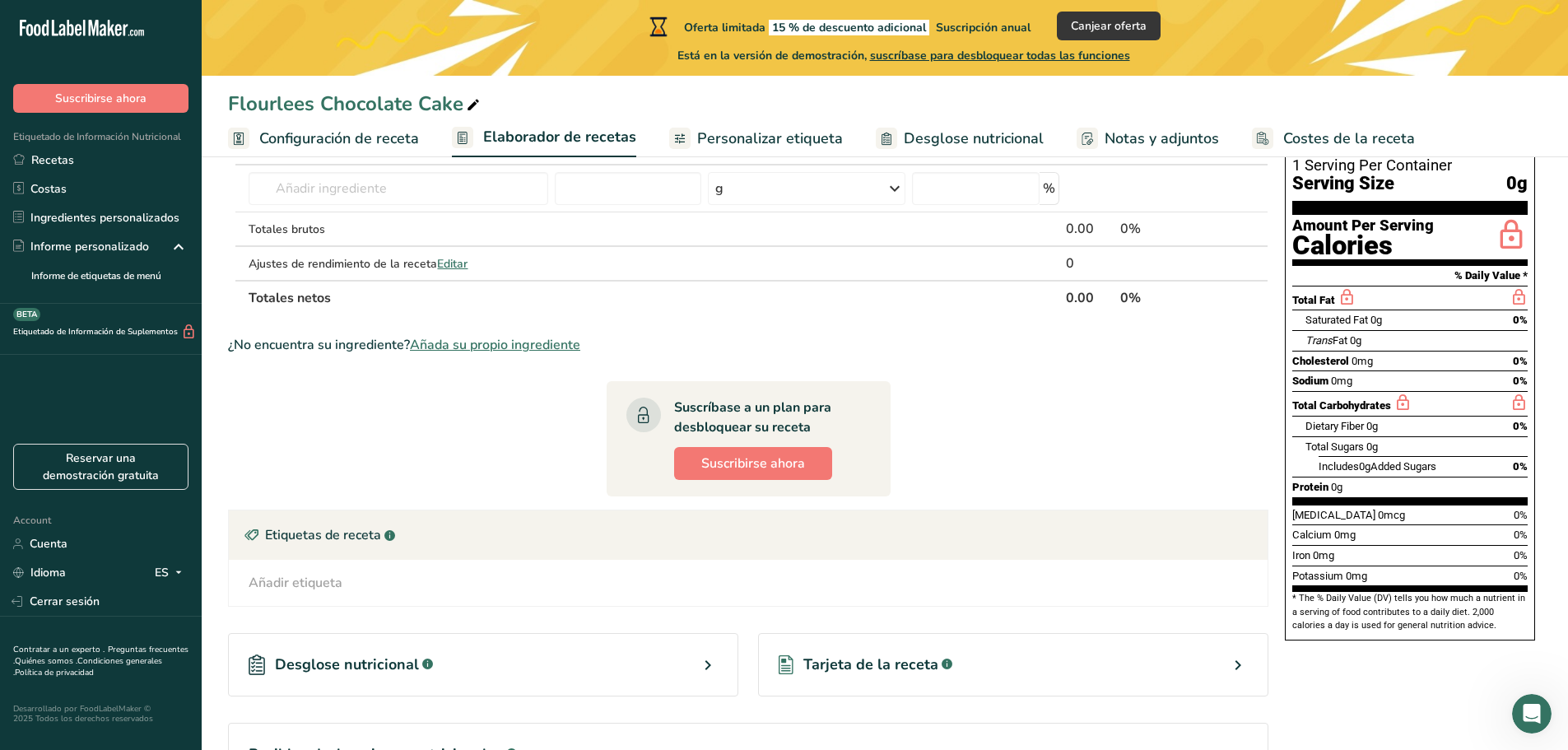
drag, startPoint x: 1564, startPoint y: 503, endPoint x: 1564, endPoint y: 485, distance: 18.0
click at [775, 485] on section "Añadir ingredientes Administrar receta Eliminar receta Duplicar receta Escalar …" at bounding box center [884, 473] width 1367 height 872
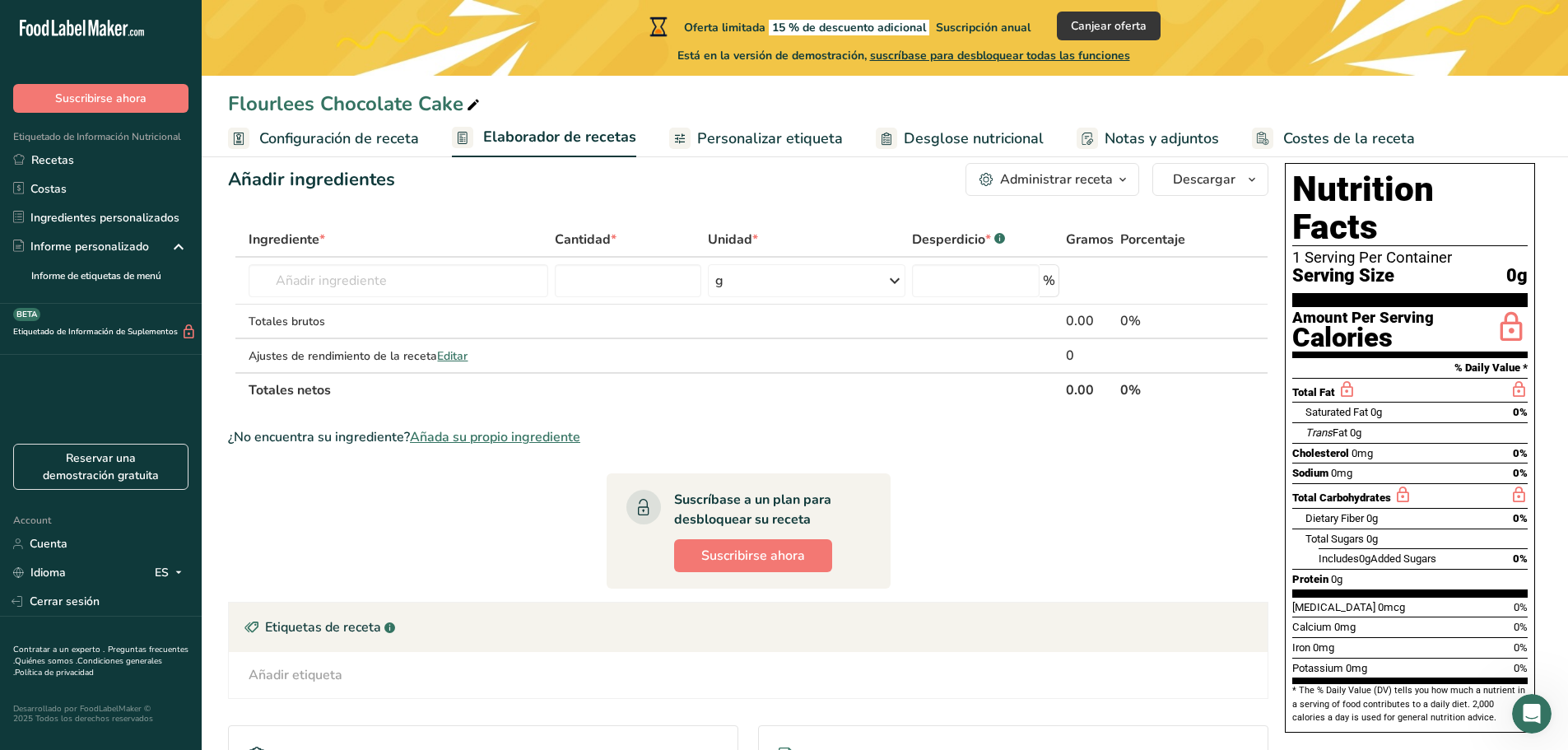
scroll to position [35, 0]
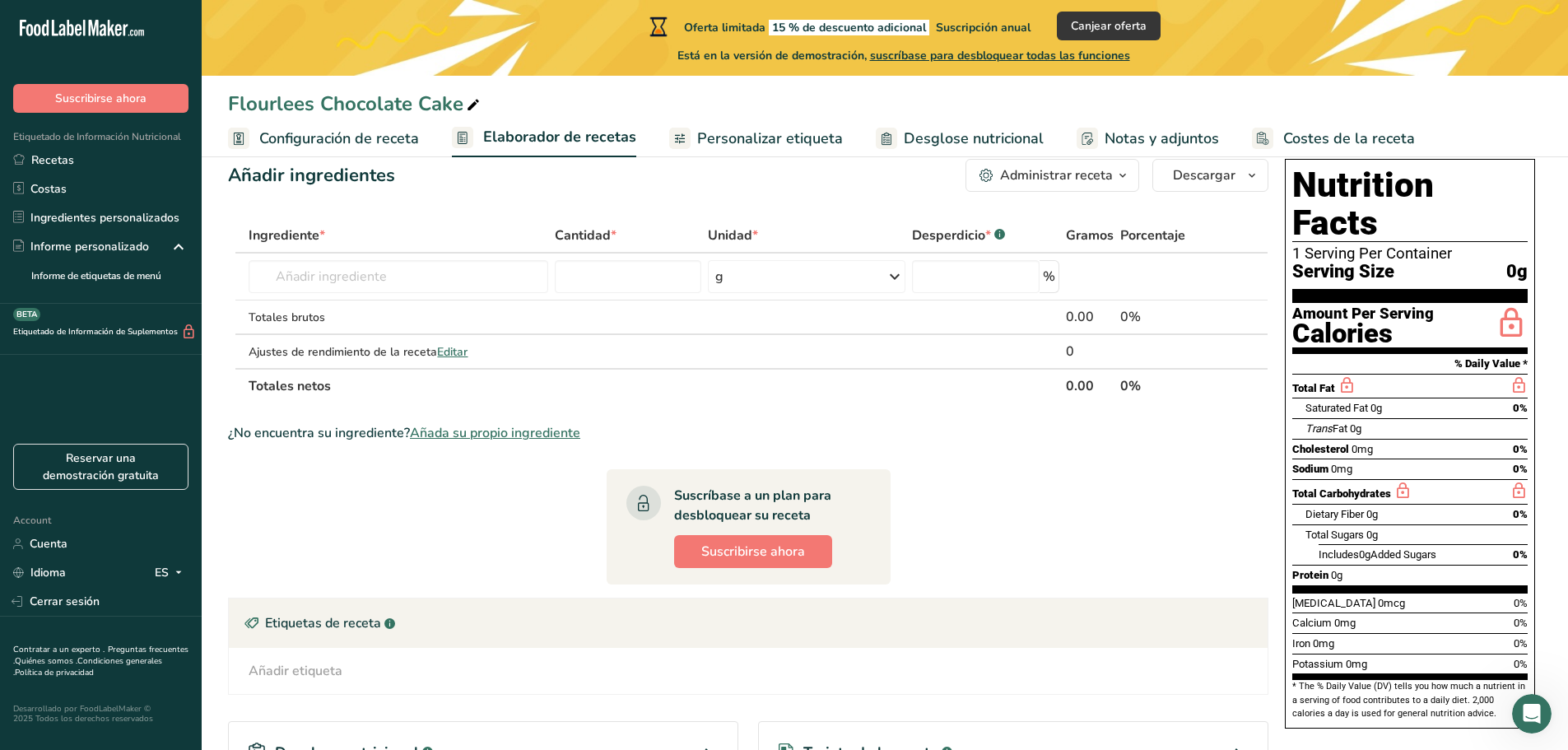
click at [775, 533] on section "Ingrediente * Cantidad * Unidad * Desperdicio * .a-a{fill:#347362;}.b-a{fill:#f…" at bounding box center [748, 582] width 1040 height 727
